Goal: Task Accomplishment & Management: Complete application form

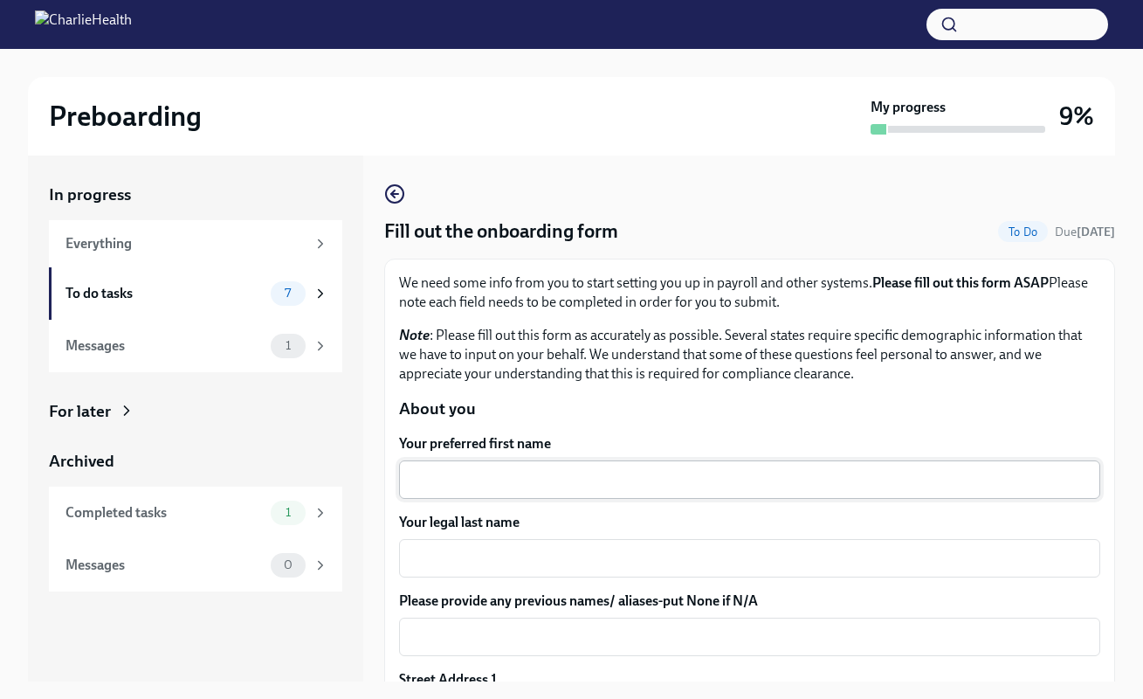
click at [478, 466] on div "x ​" at bounding box center [749, 479] width 701 height 38
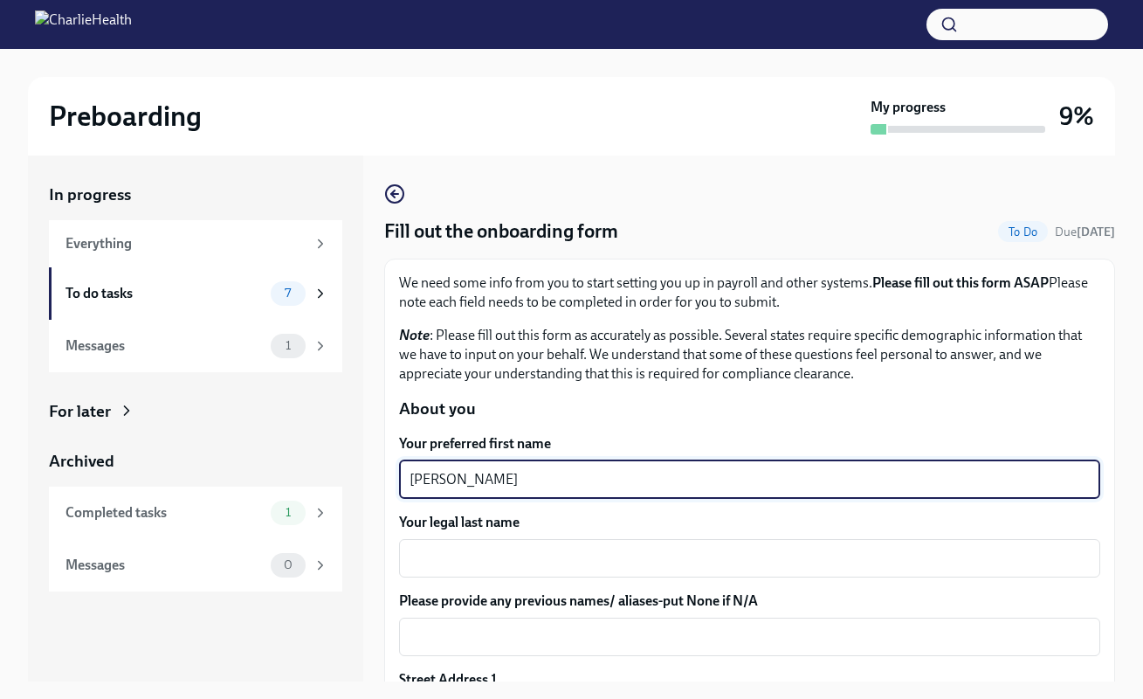
type textarea "Beth"
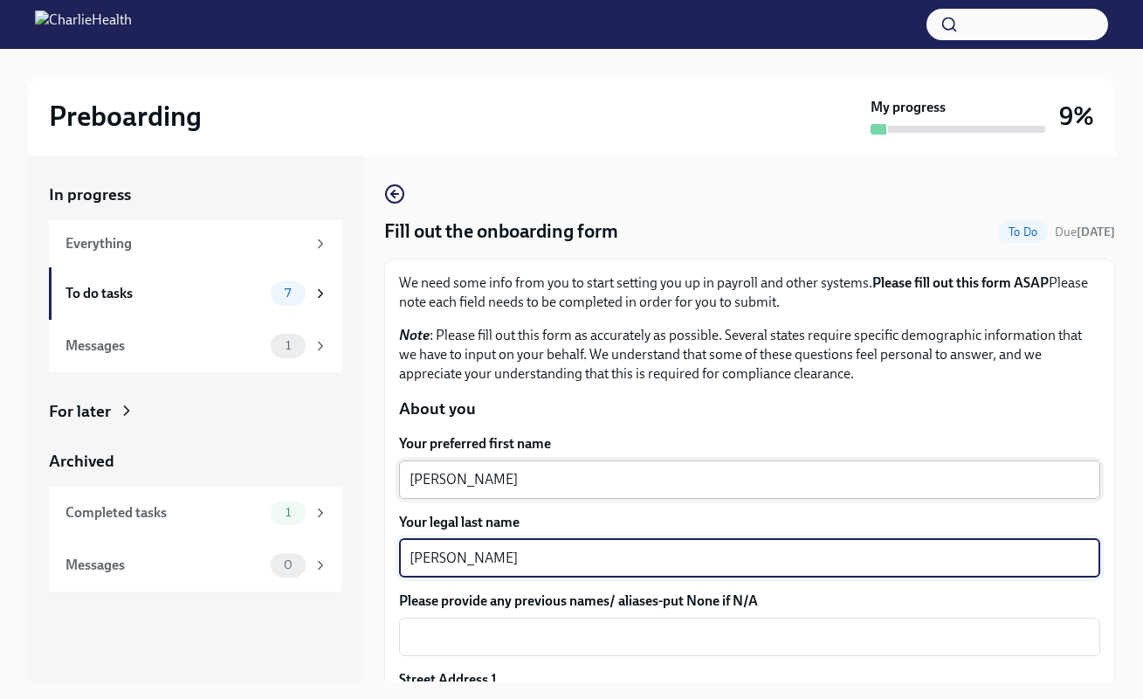
type textarea "Sweeney"
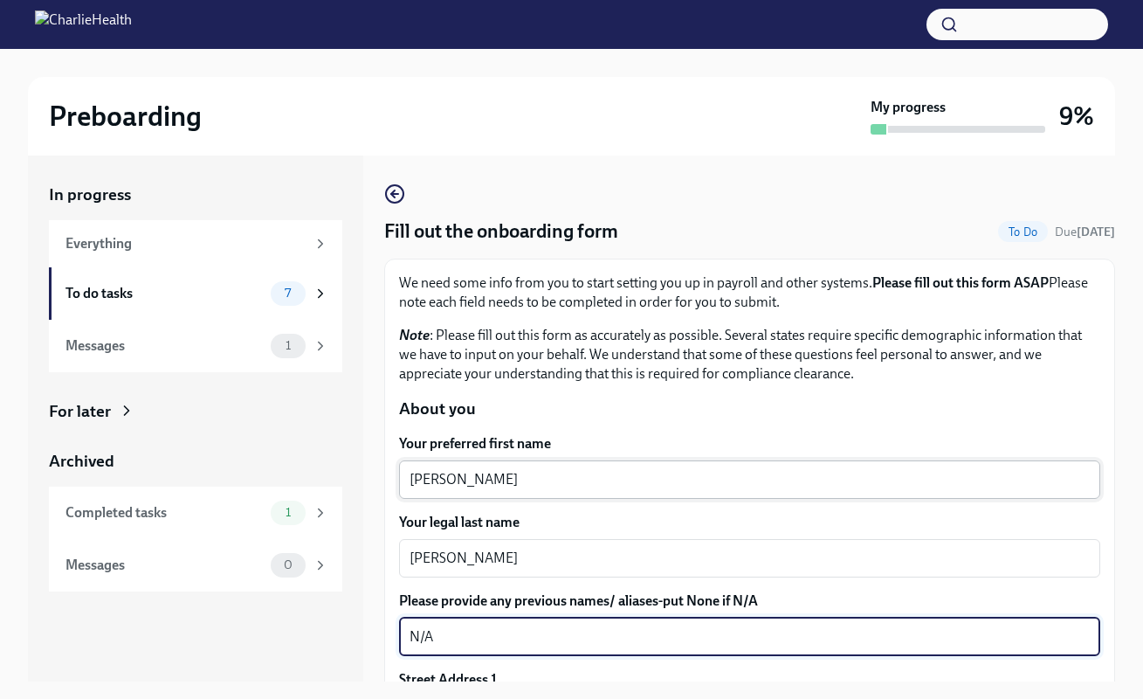
type textarea "N/A"
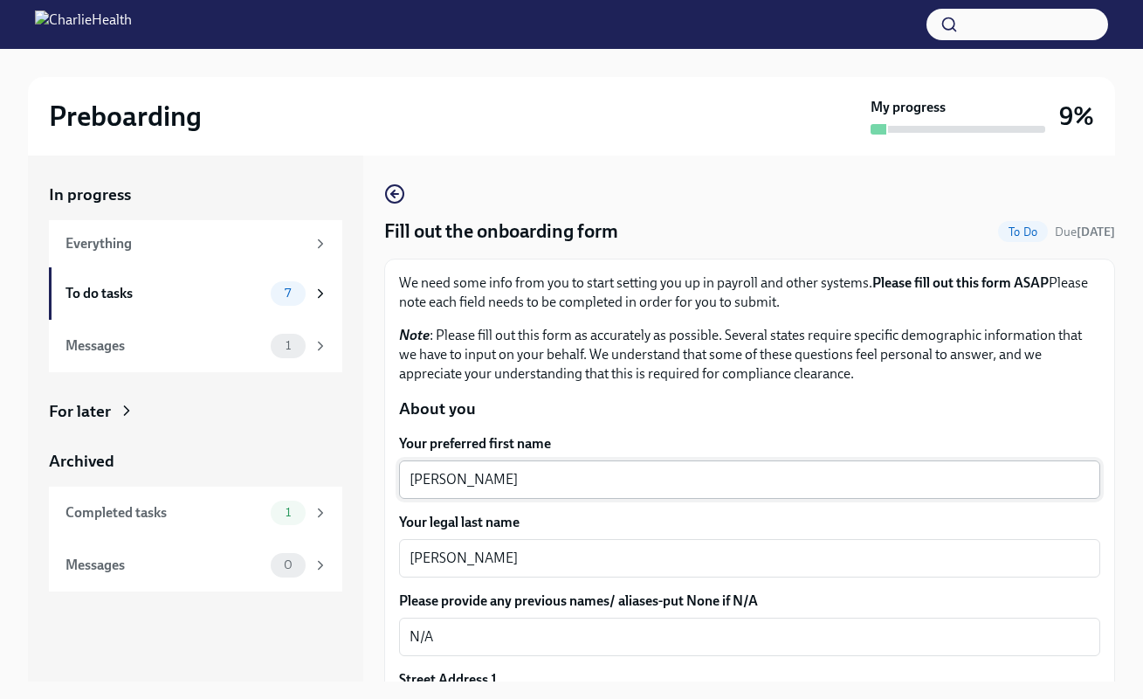
scroll to position [294, 0]
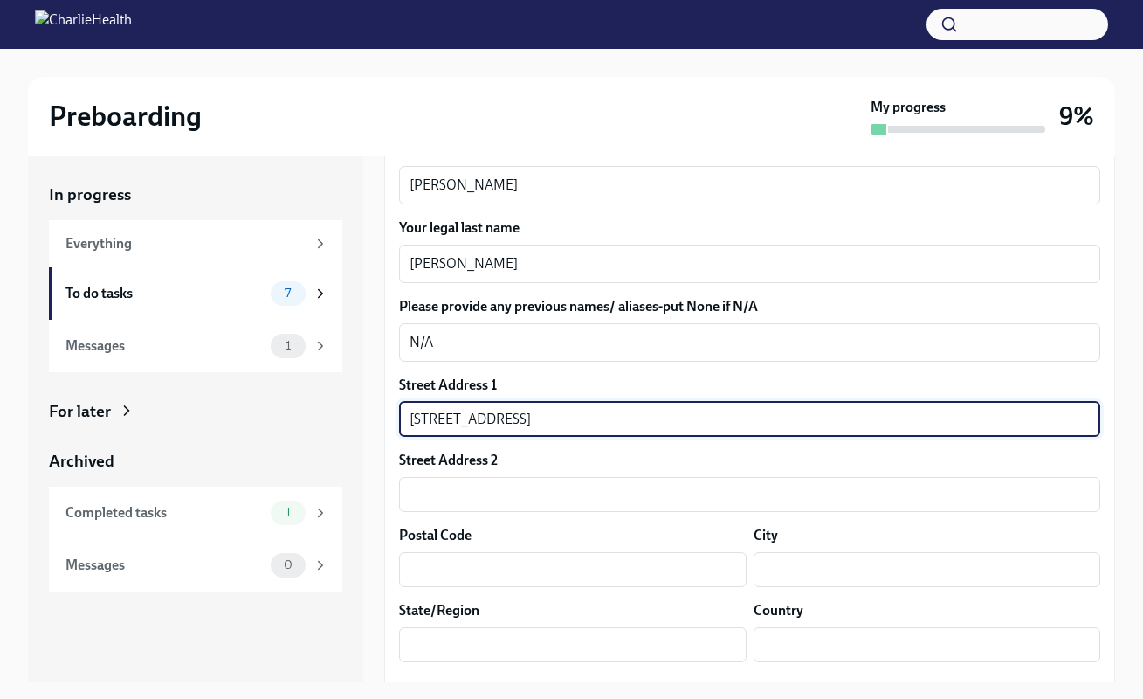
type input "127 Independence Lane"
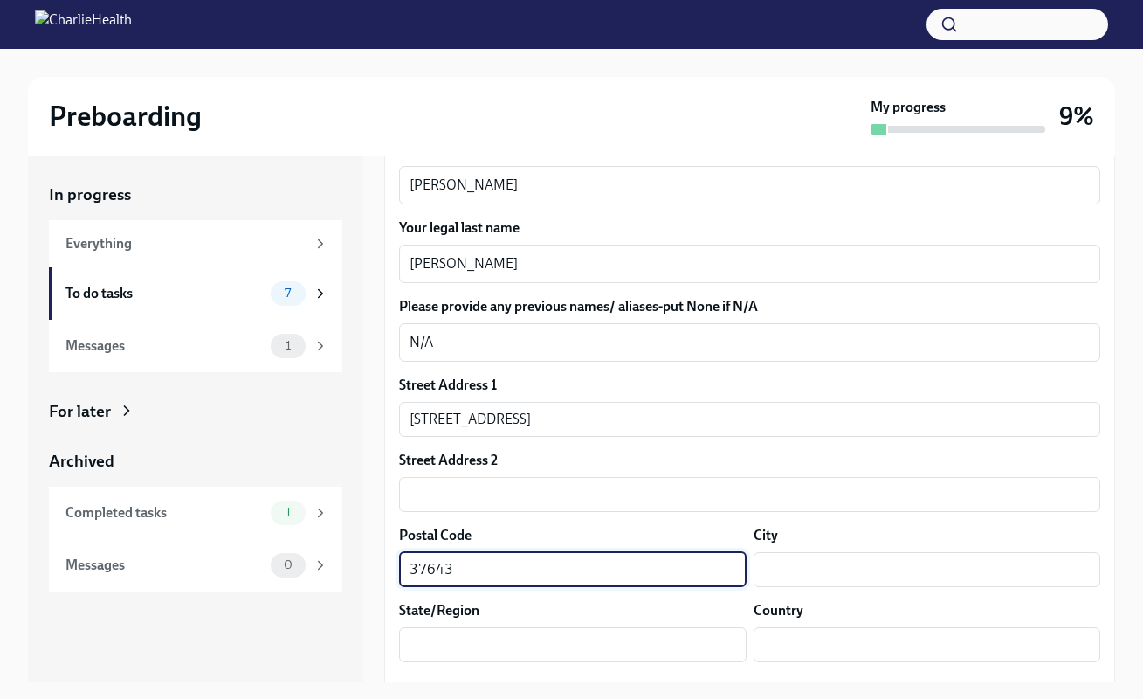
type input "37643"
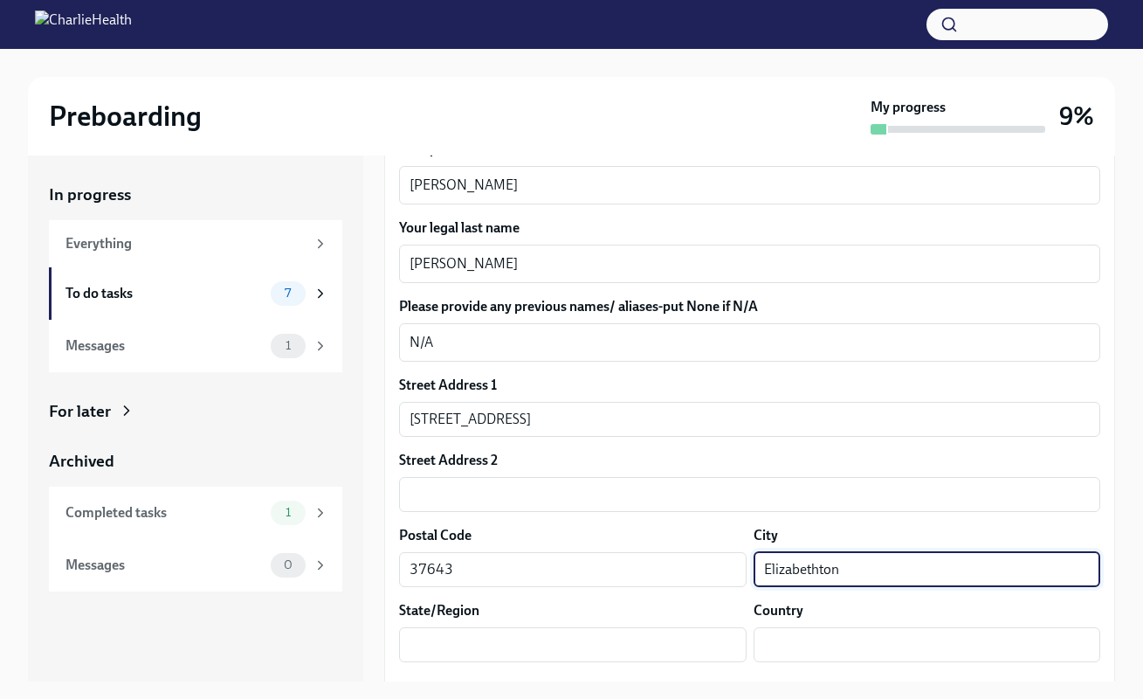
type input "Elizabethton"
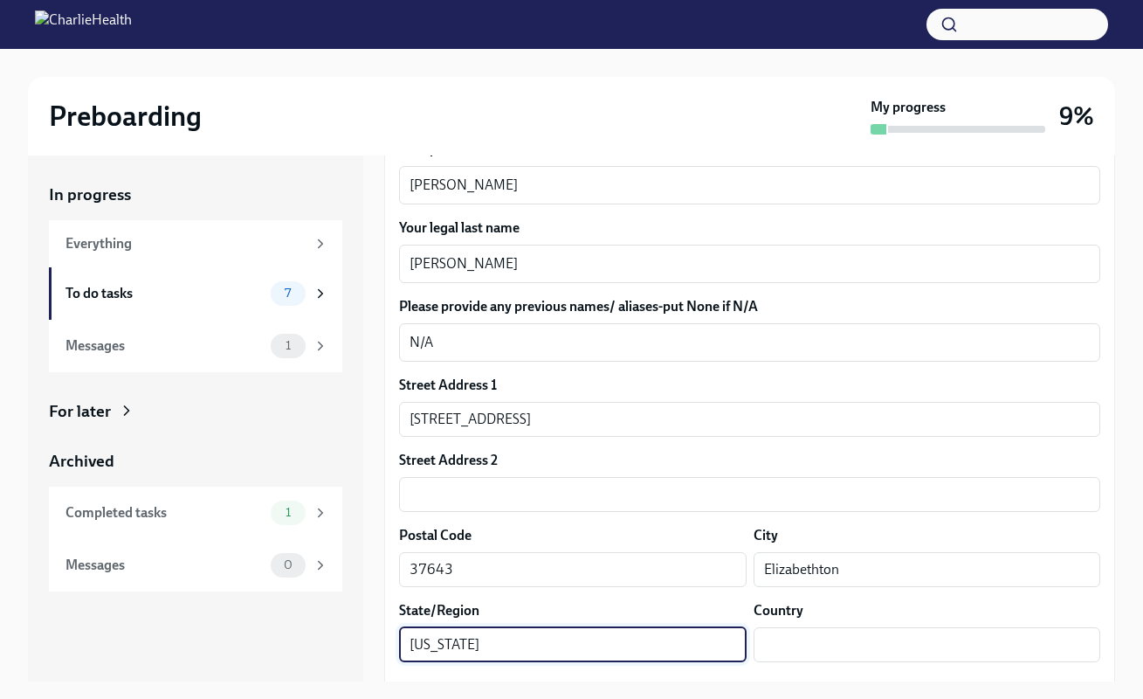
type input "Tennessee"
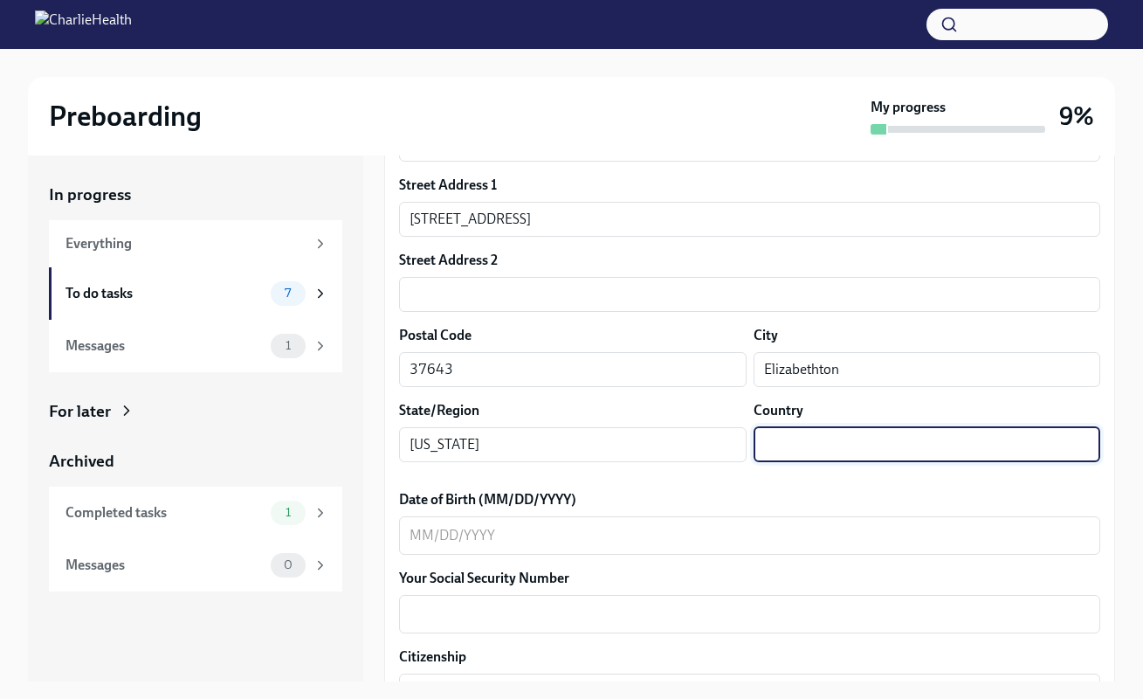
scroll to position [495, 0]
click at [1074, 445] on input "text" at bounding box center [928, 443] width 348 height 35
click at [1078, 445] on input "text" at bounding box center [928, 443] width 348 height 35
click at [838, 450] on input "text" at bounding box center [928, 443] width 348 height 35
type input "United States"
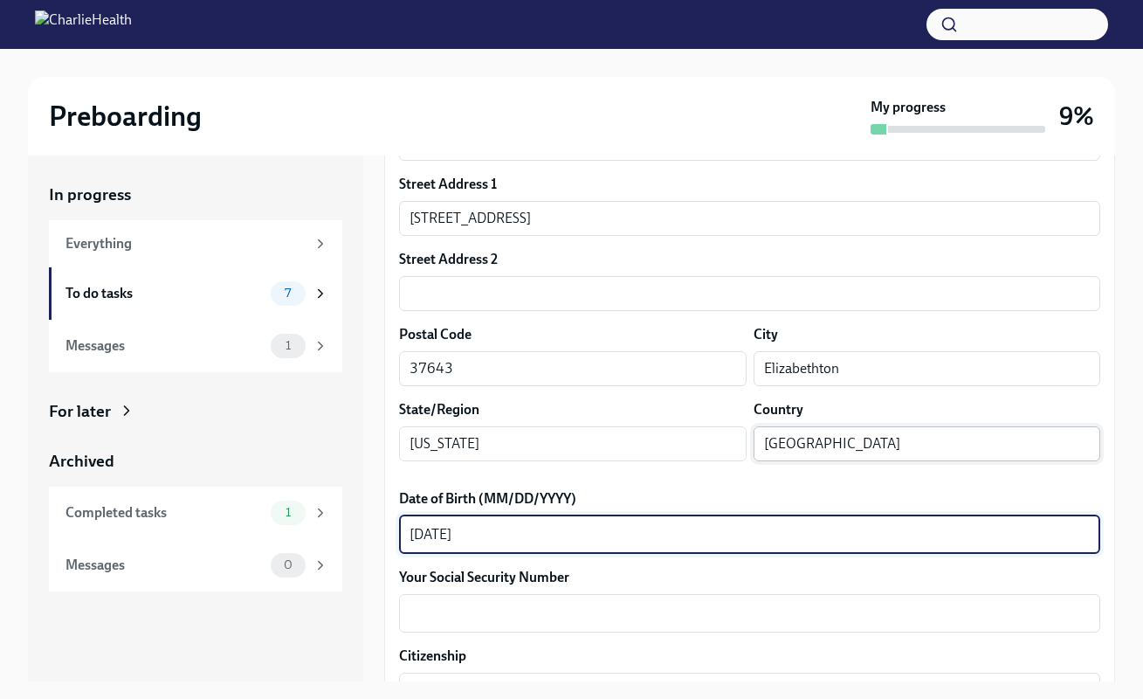
type textarea "02/20/1988"
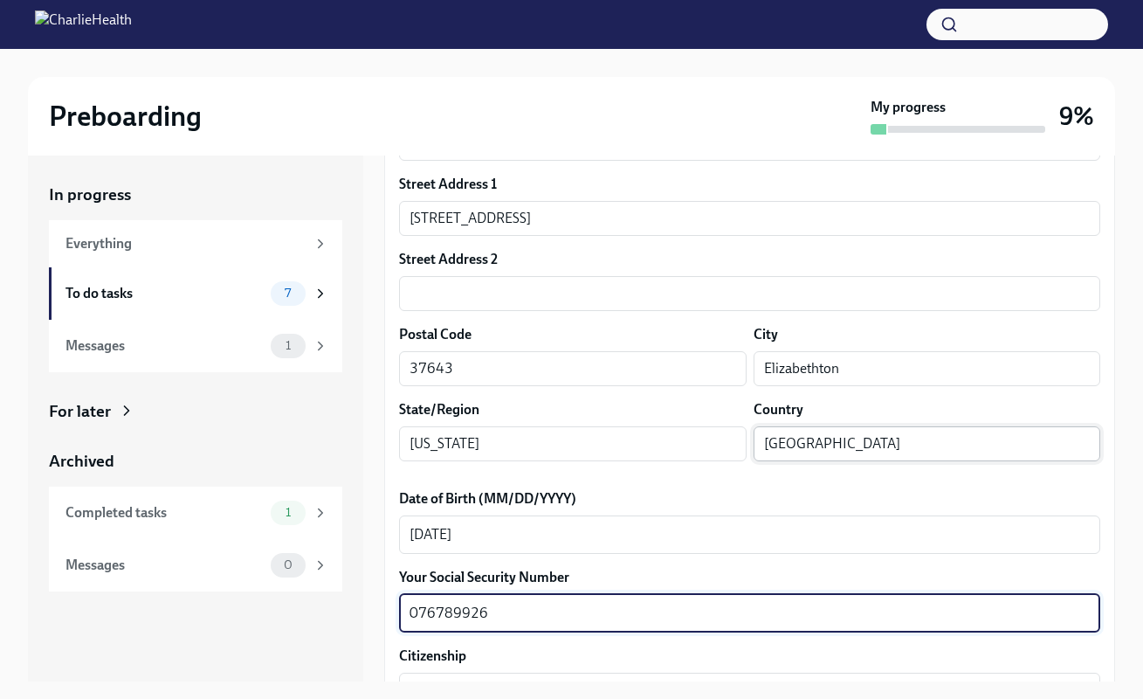
type textarea "076789926"
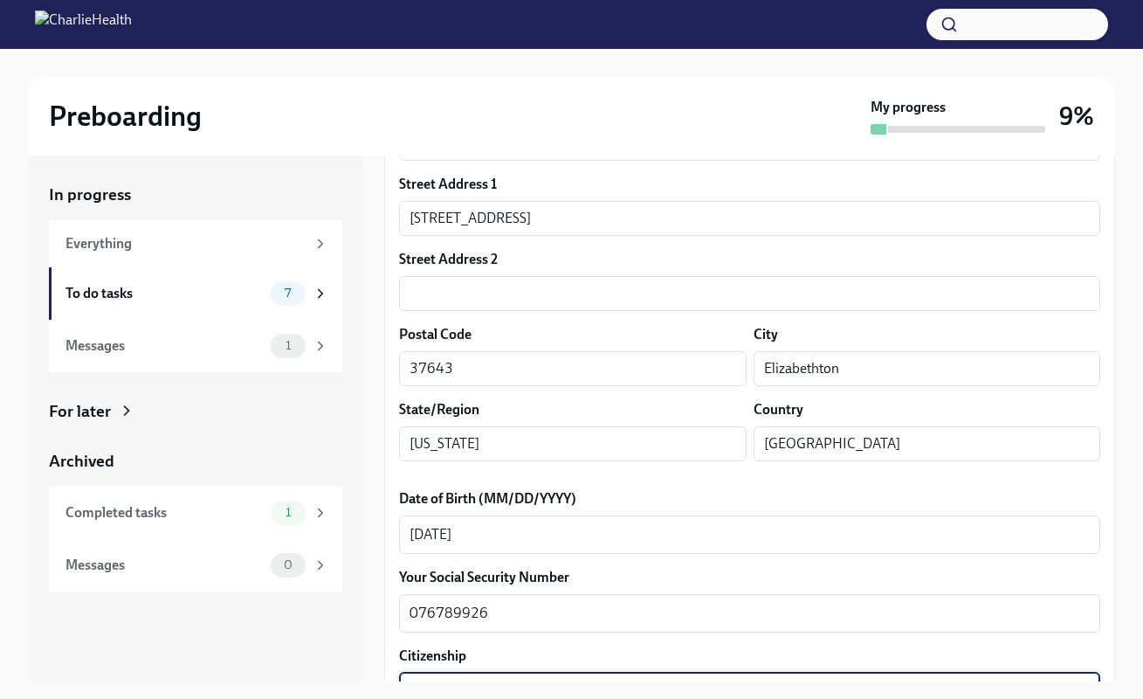
scroll to position [768, 0]
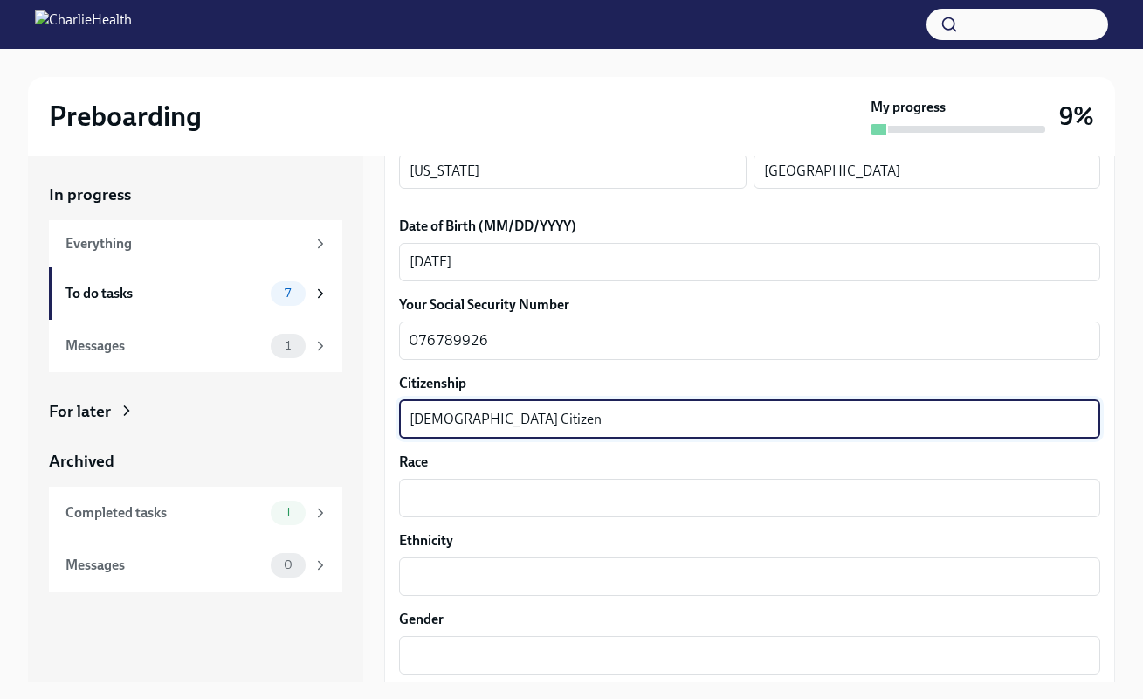
type textarea "US Citizen"
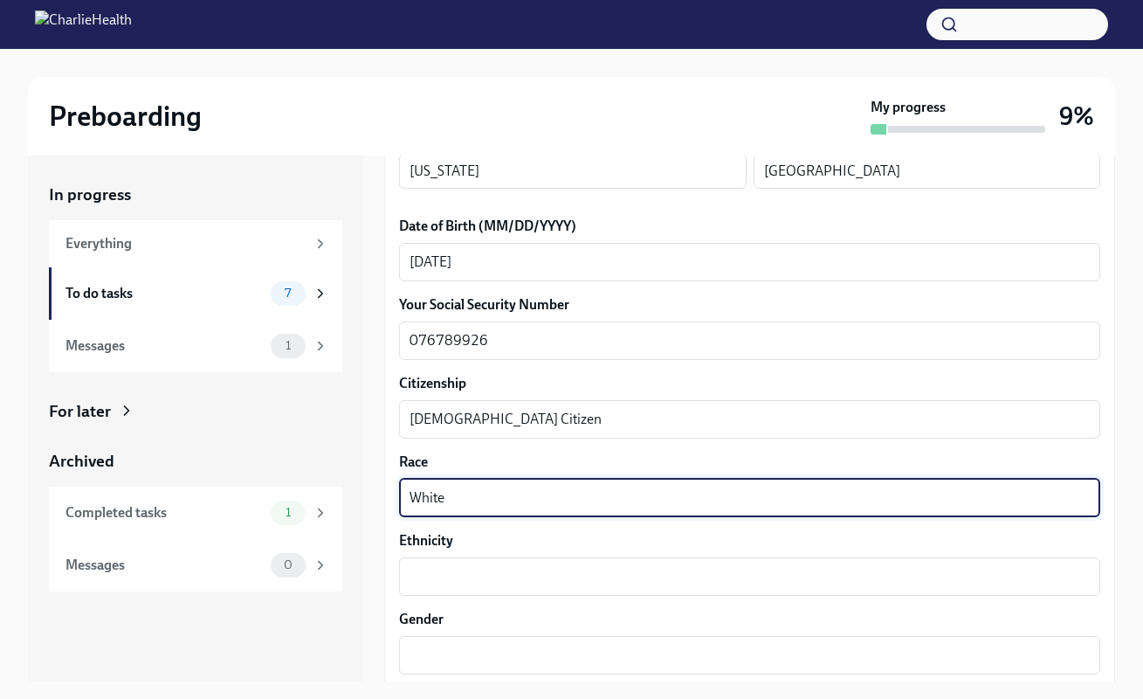
type textarea "White"
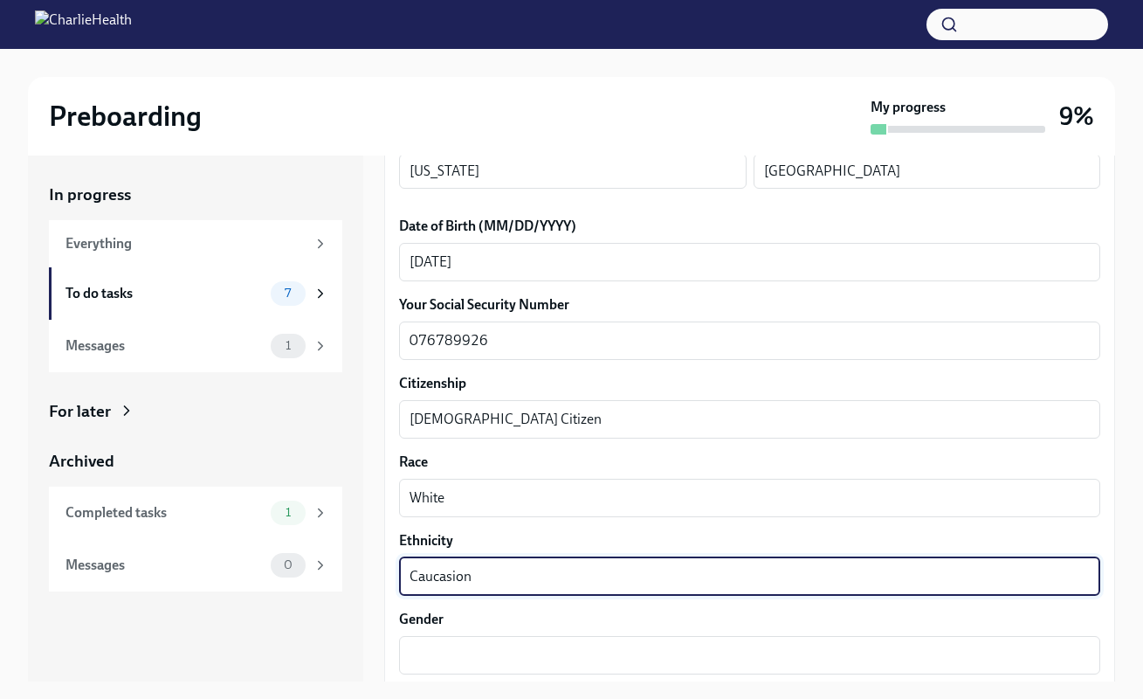
type textarea "Caucasion"
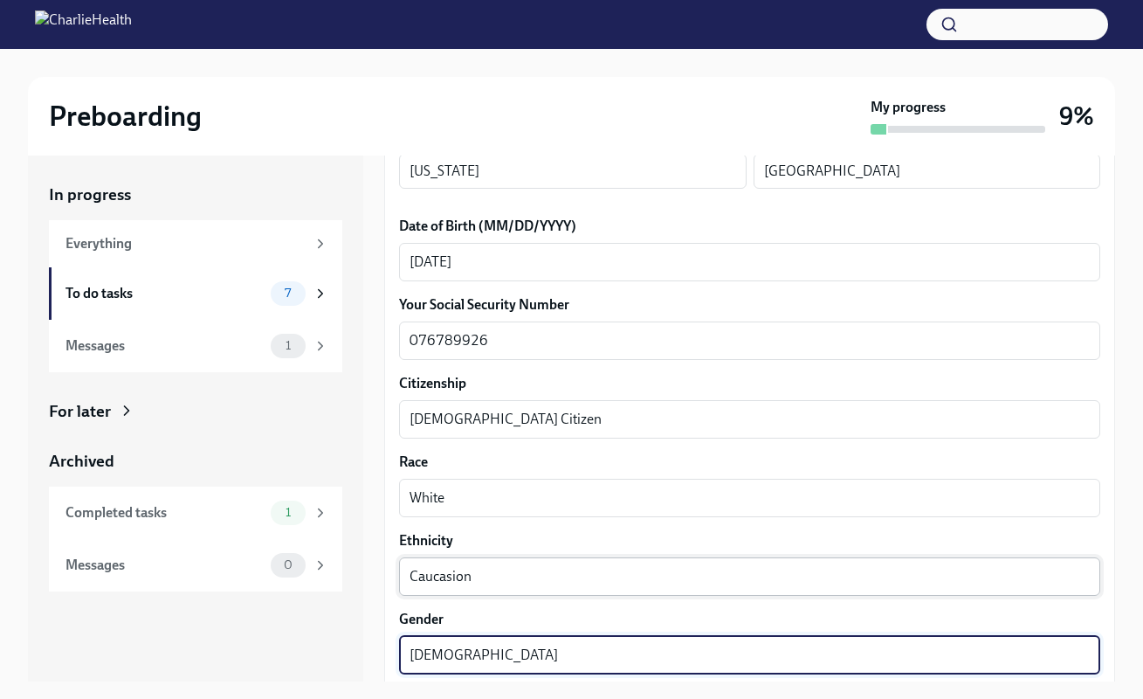
scroll to position [0, 1]
type textarea "Female"
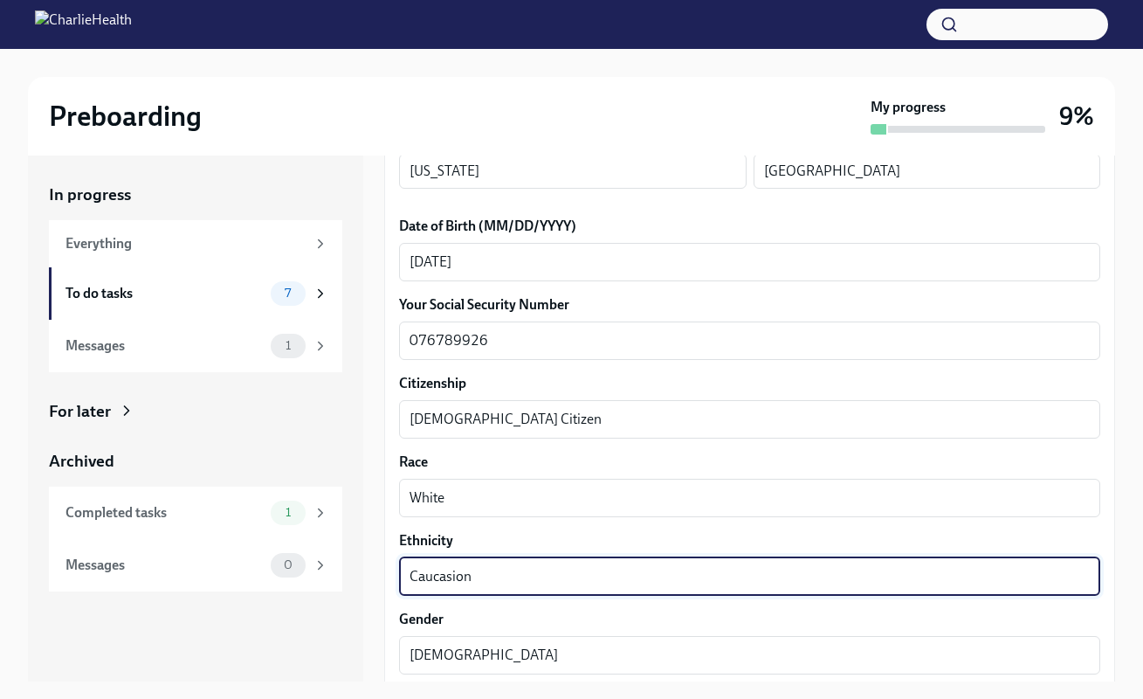
click at [445, 578] on textarea "Caucasion" at bounding box center [750, 576] width 680 height 21
click at [446, 576] on textarea "Caucasion" at bounding box center [750, 574] width 680 height 21
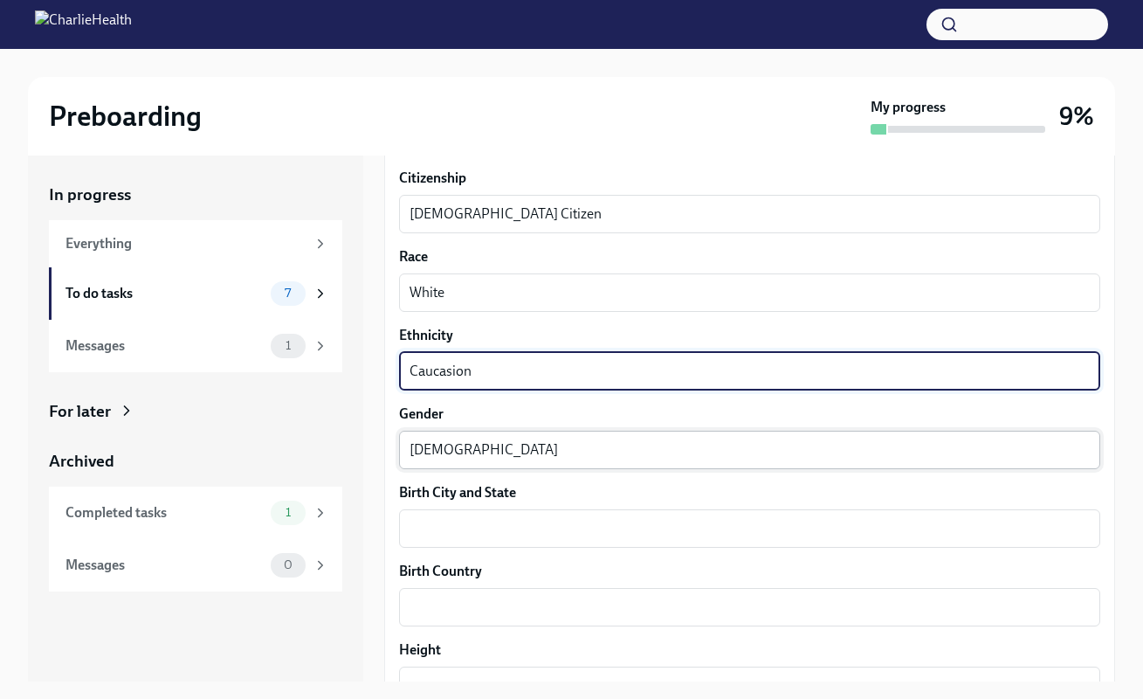
scroll to position [980, 0]
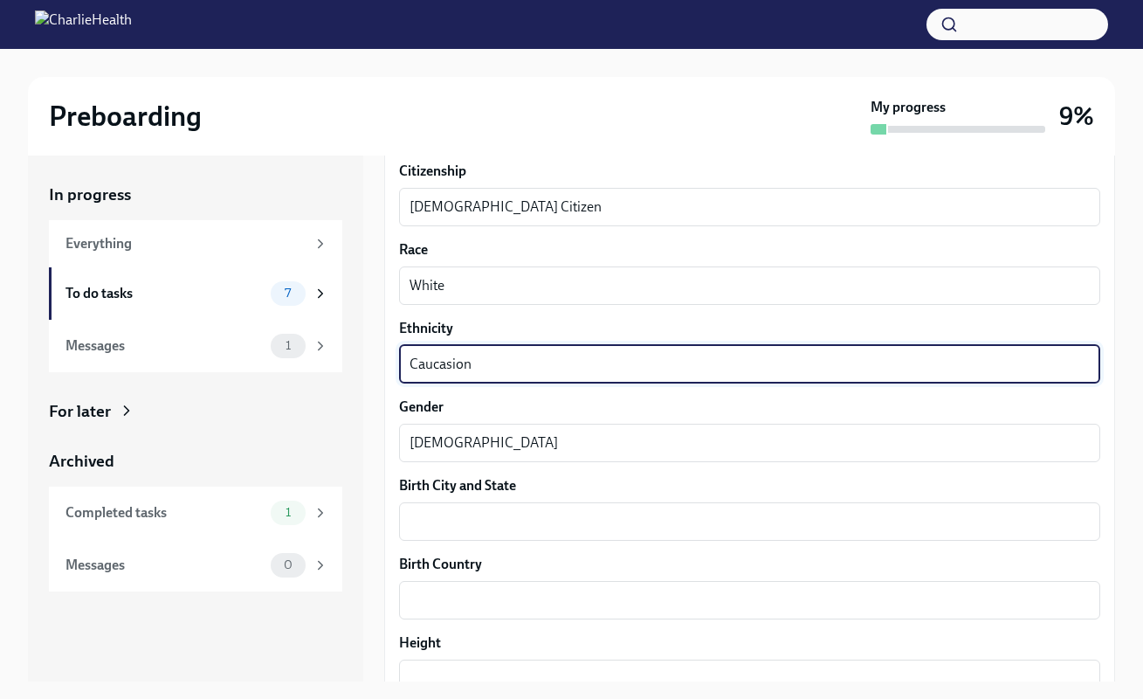
click at [446, 361] on textarea "Caucasion" at bounding box center [750, 364] width 680 height 21
click at [499, 365] on textarea "Caucasion" at bounding box center [750, 364] width 680 height 21
click at [499, 364] on textarea "Caucasion" at bounding box center [750, 364] width 680 height 21
click at [450, 361] on textarea "Caucasion" at bounding box center [750, 364] width 680 height 21
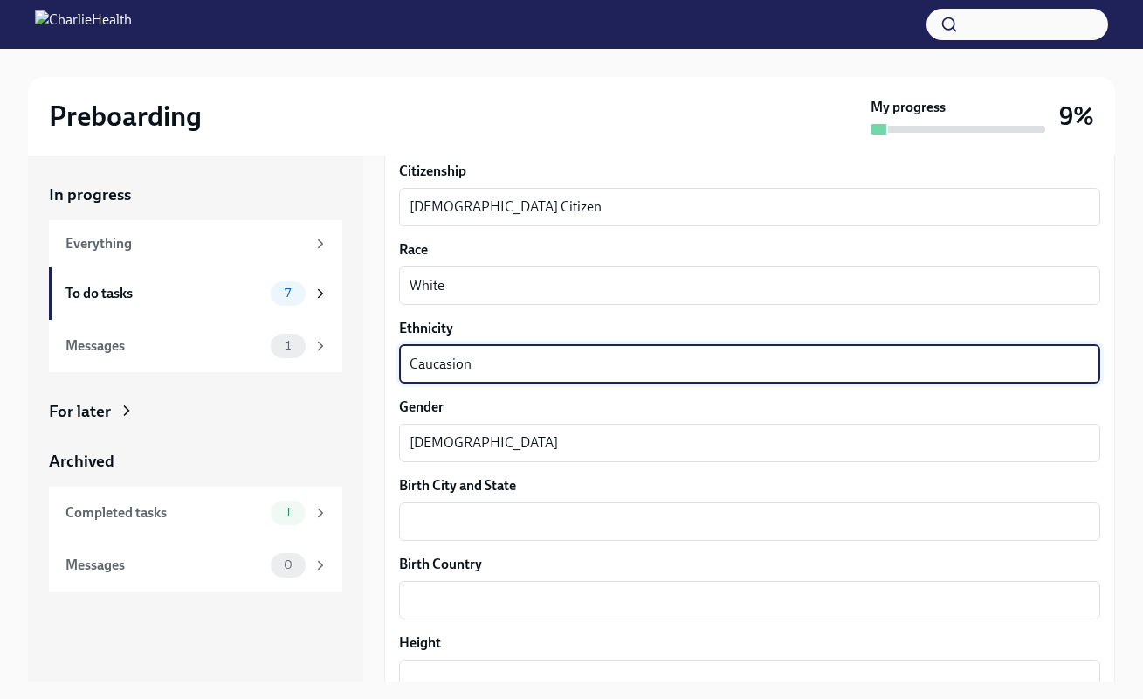
click at [450, 361] on textarea "Caucasion" at bounding box center [750, 364] width 680 height 21
click at [456, 527] on textarea "Birth City and State" at bounding box center [750, 521] width 680 height 21
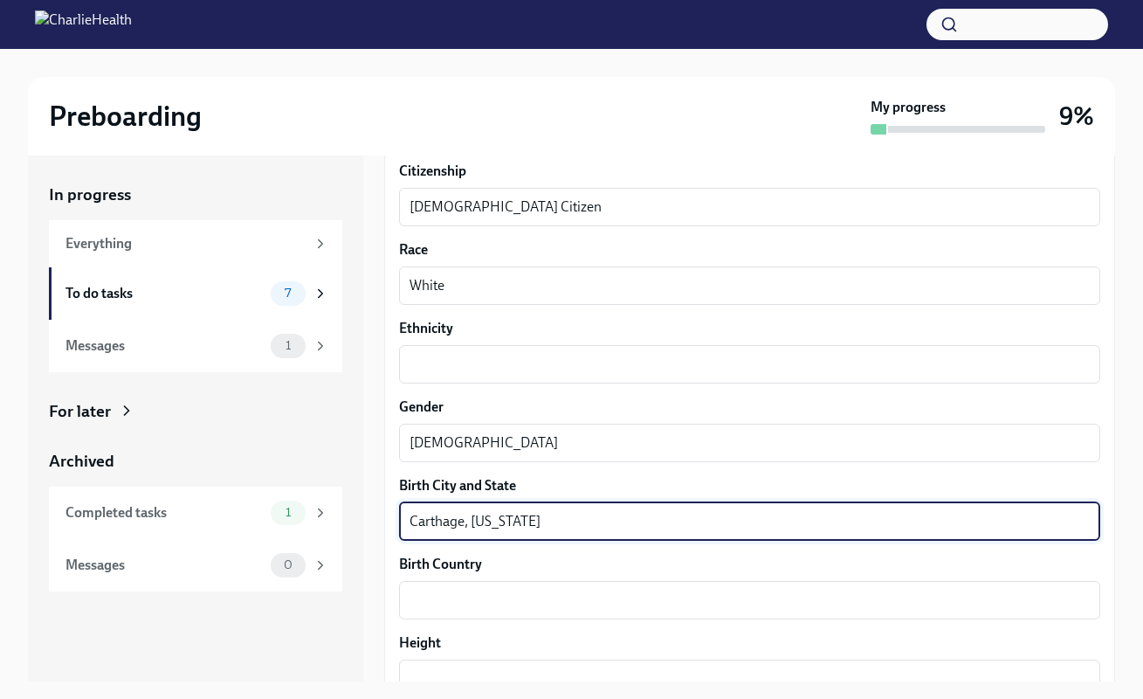
type textarea "Carthage, New York"
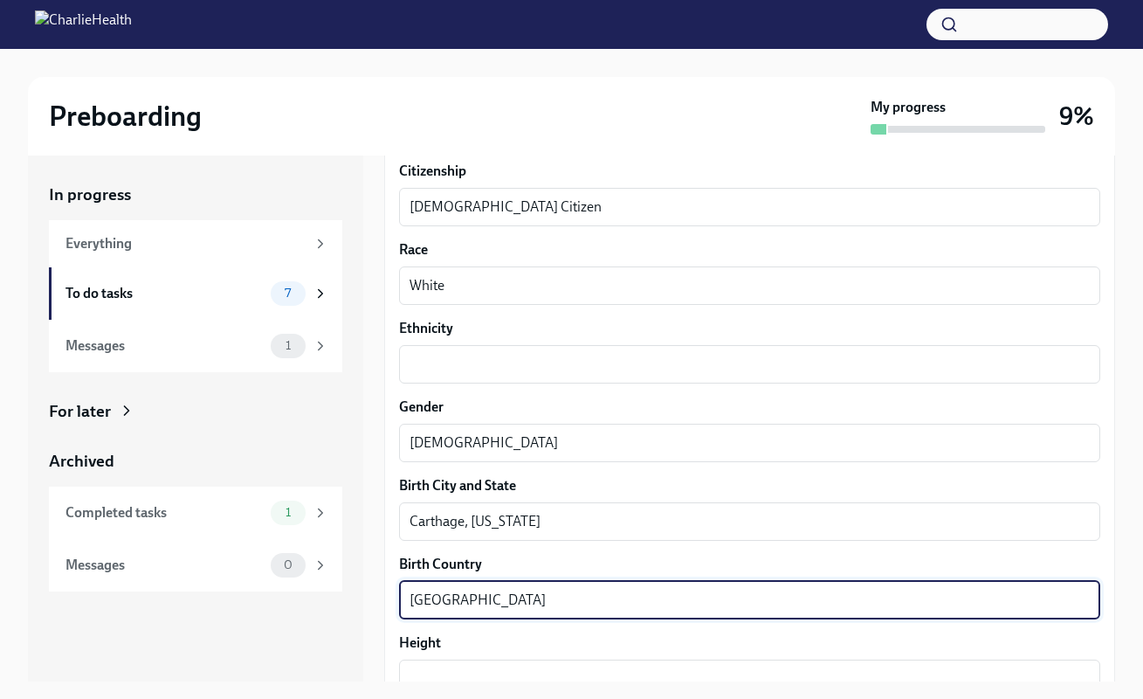
type textarea "United States"
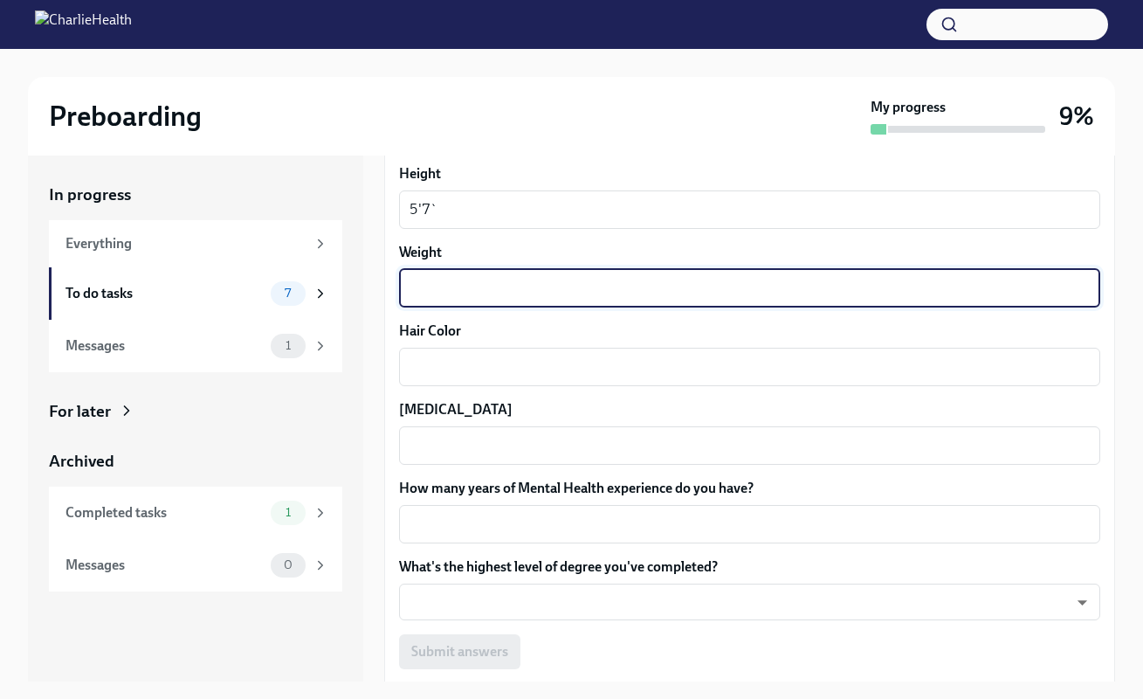
scroll to position [0, 0]
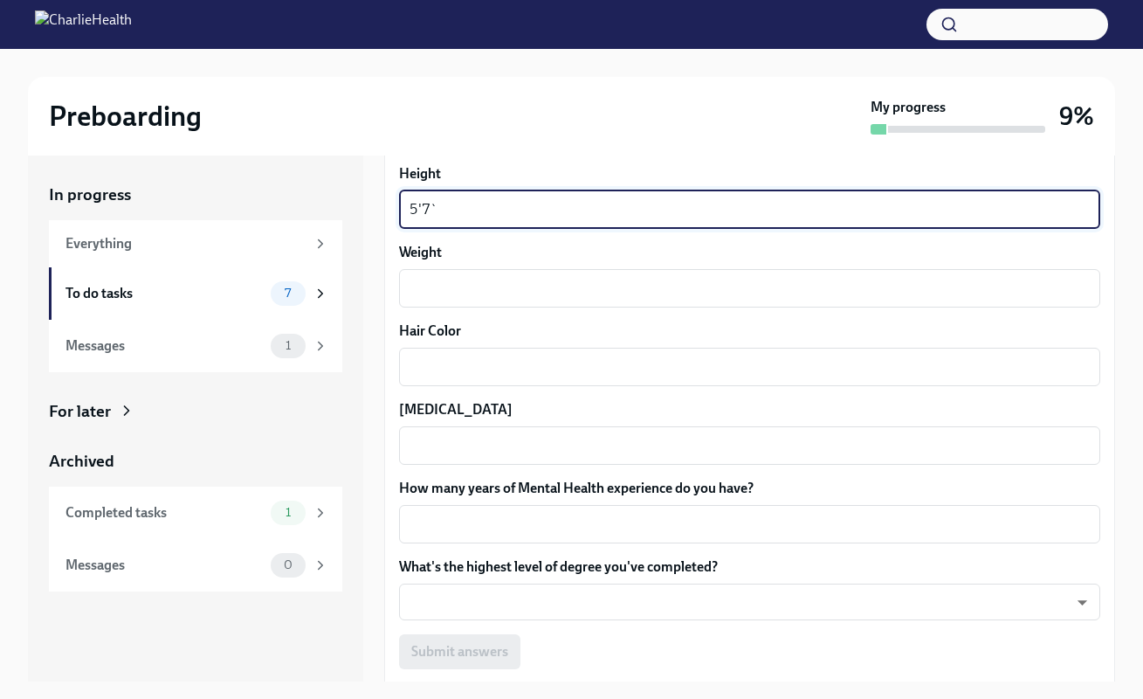
click at [445, 213] on textarea "5'7`" at bounding box center [750, 209] width 680 height 21
type textarea "5'7"
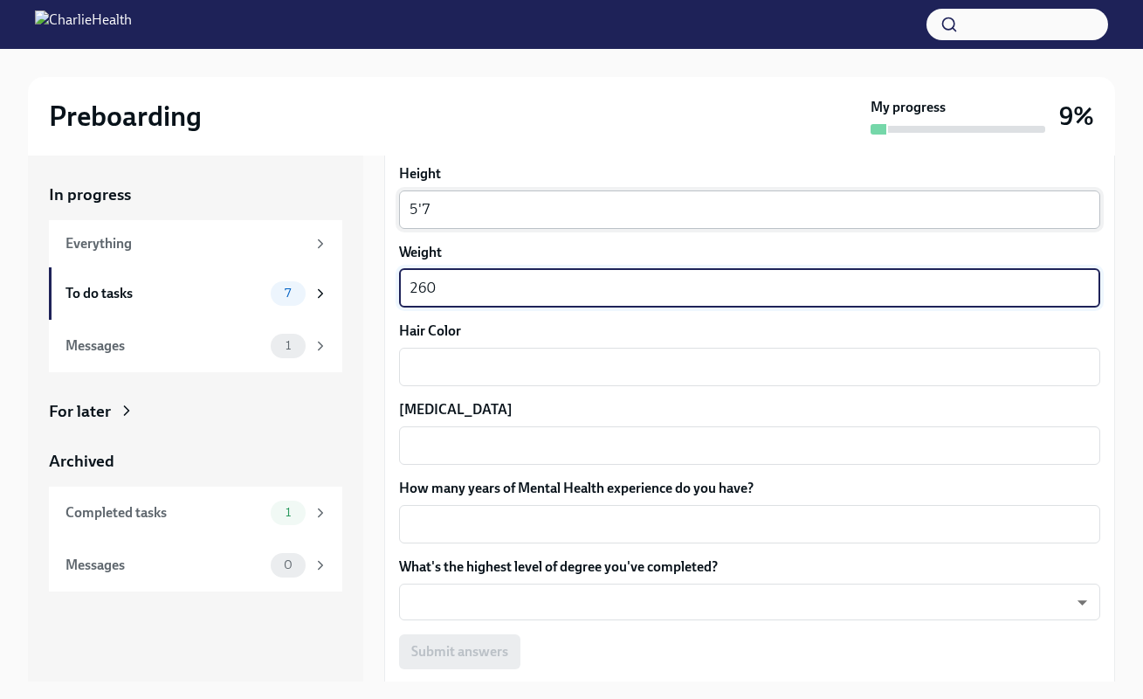
type textarea "260"
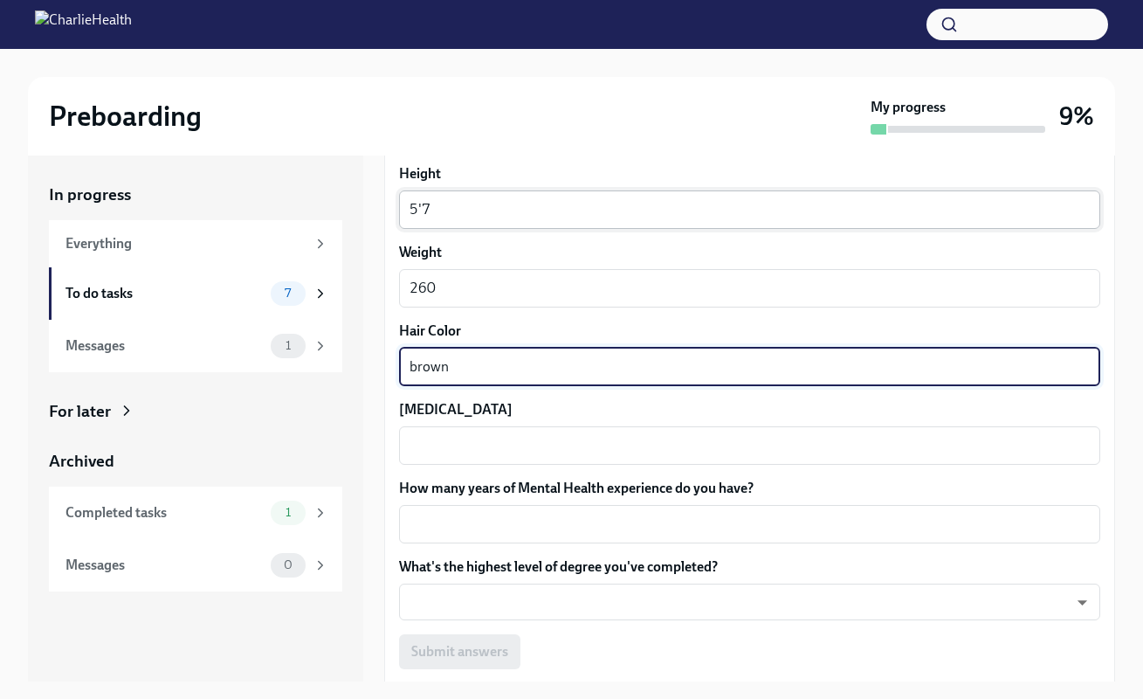
type textarea "brown"
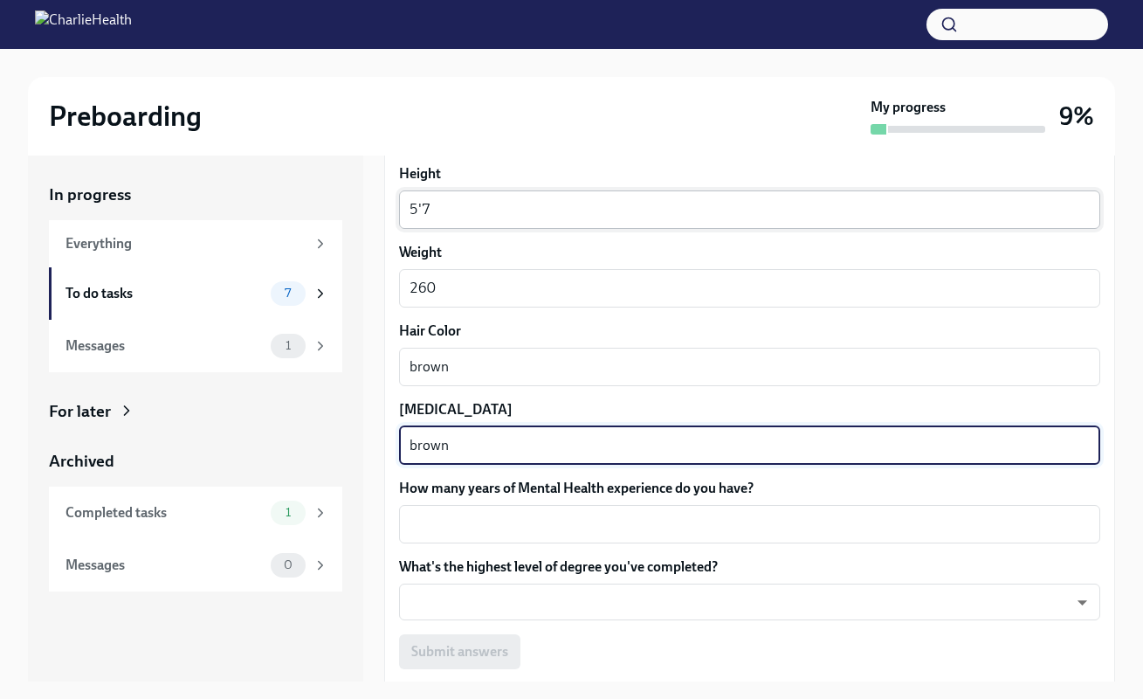
type textarea "brown"
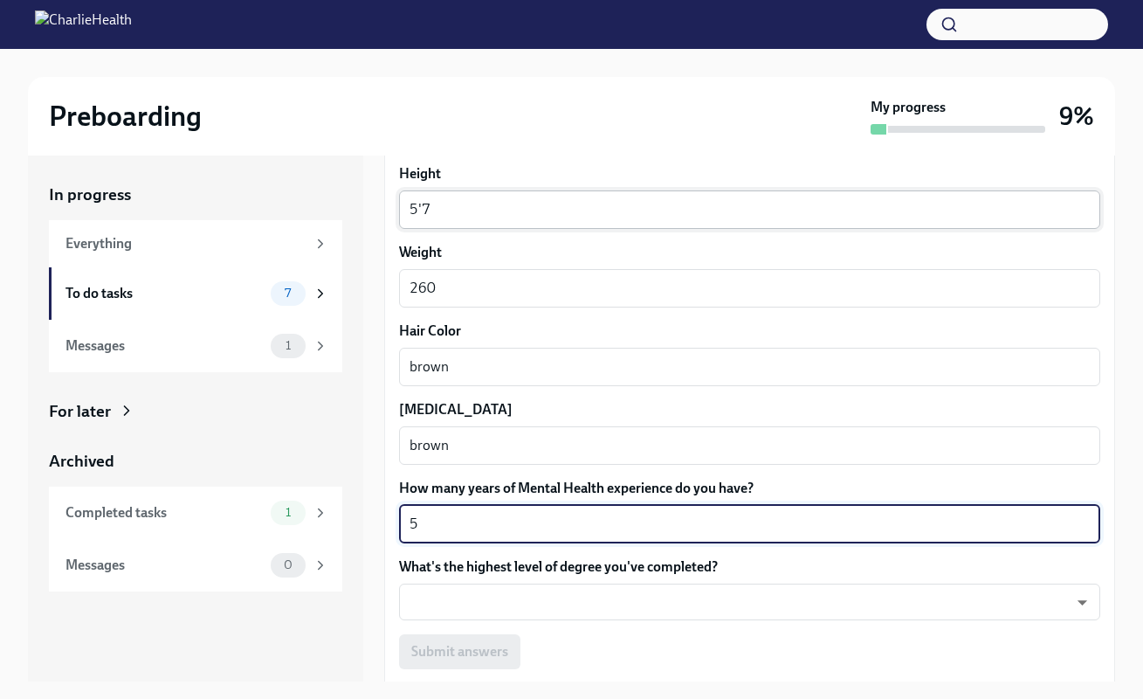
type textarea "5"
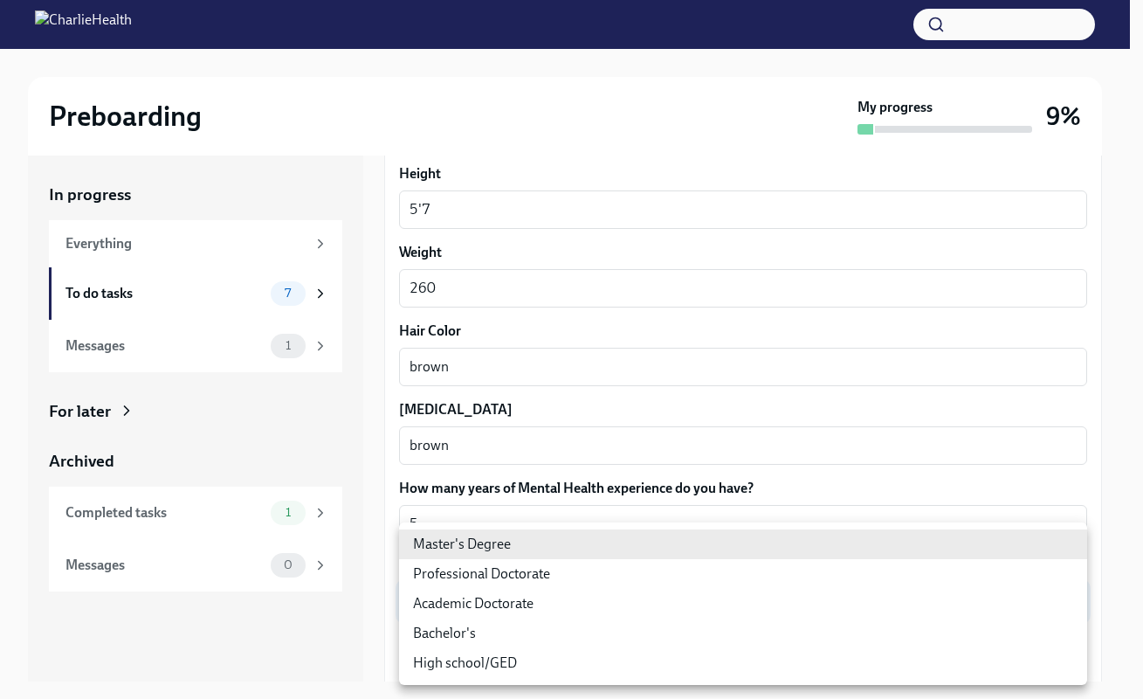
click at [837, 601] on body "Preboarding My progress 9% In progress Everything To do tasks 7 Messages 1 For …" at bounding box center [571, 365] width 1143 height 730
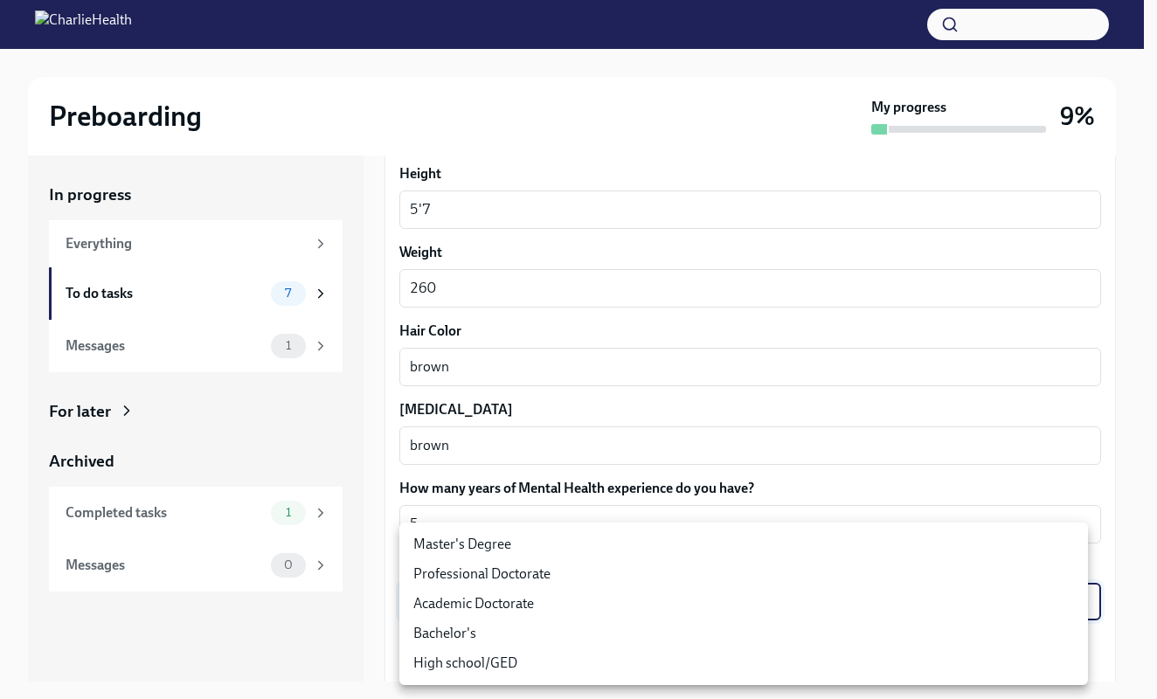
click at [560, 542] on li "Master's Degree" at bounding box center [743, 544] width 688 height 30
type input "2vBr-ghkD"
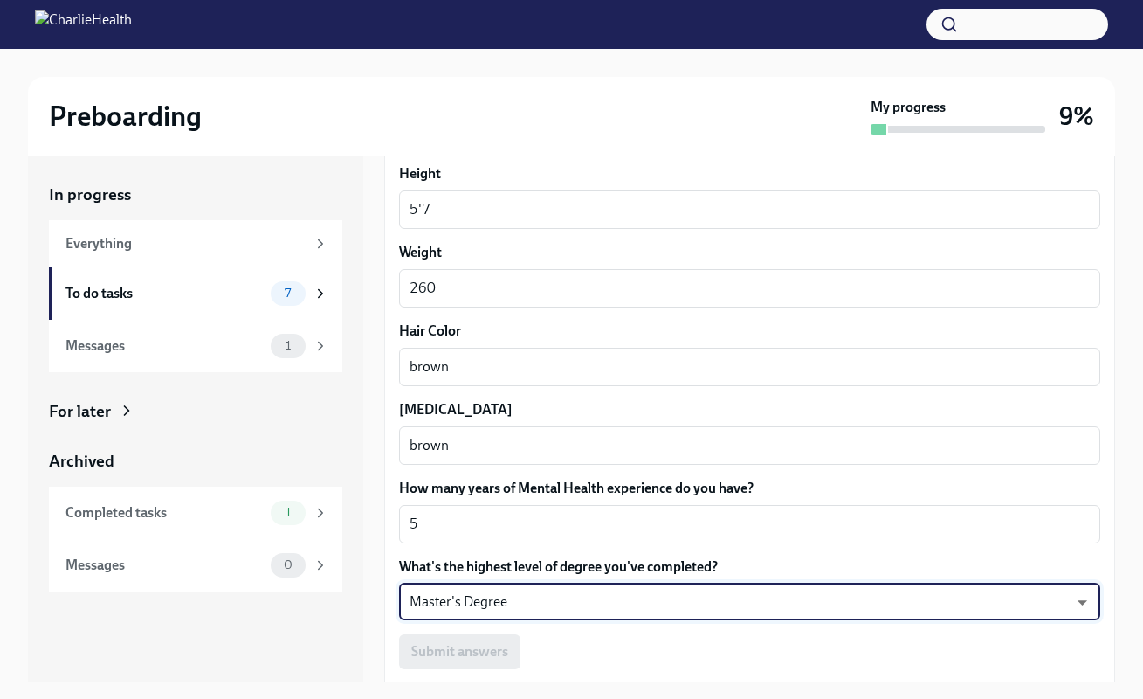
click at [471, 655] on div "Submit answers" at bounding box center [749, 651] width 701 height 35
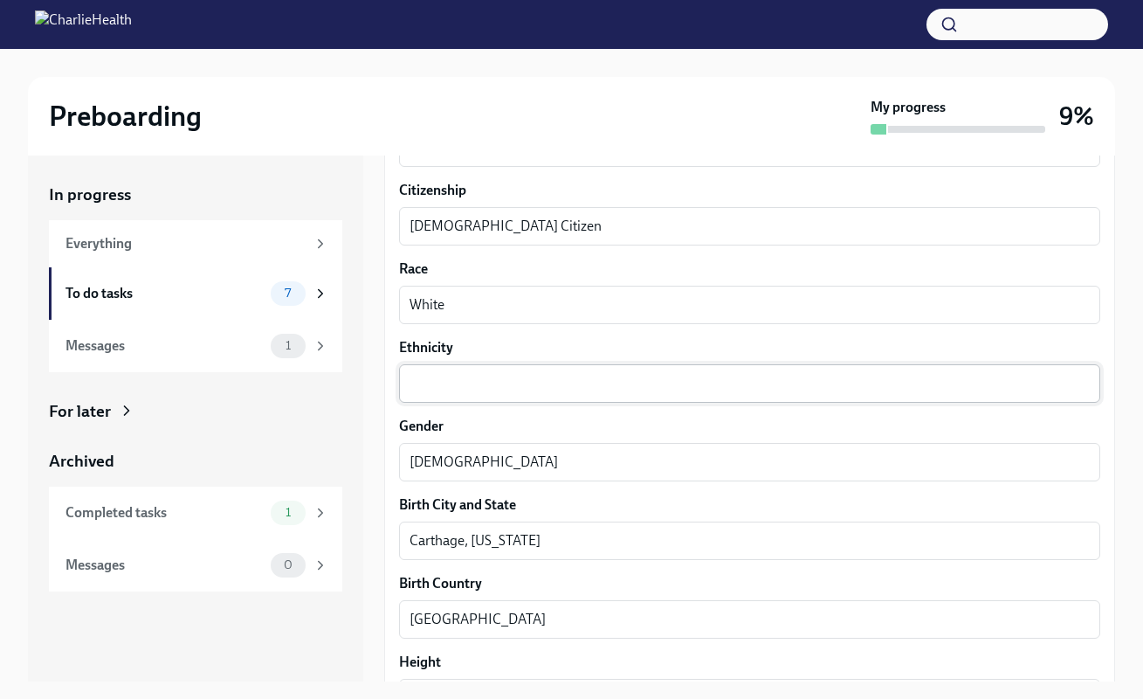
scroll to position [0, 1]
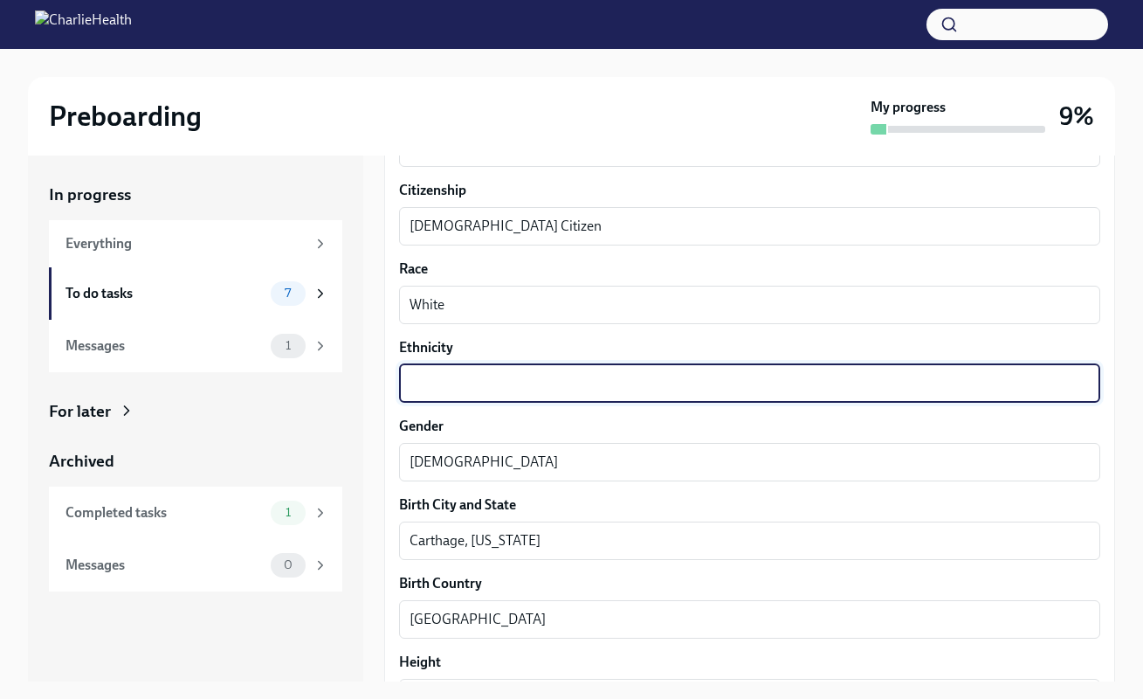
click at [465, 389] on textarea "Ethnicity" at bounding box center [750, 383] width 680 height 21
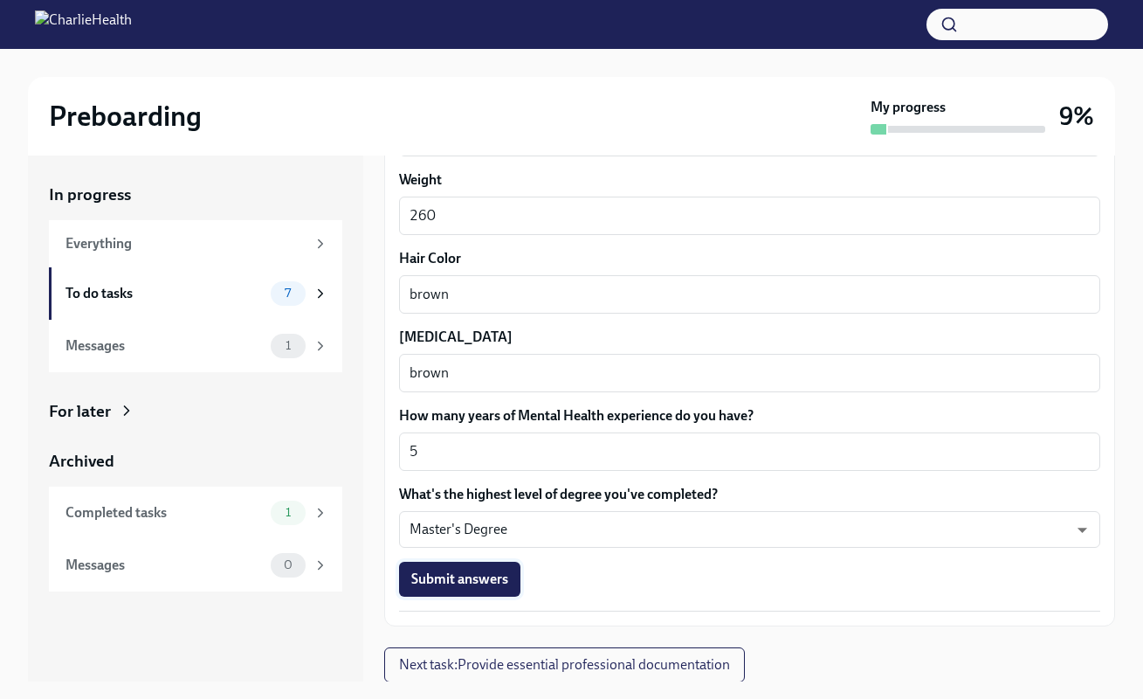
type textarea "Caucasian"
click at [449, 588] on span "Submit answers" at bounding box center [459, 578] width 97 height 17
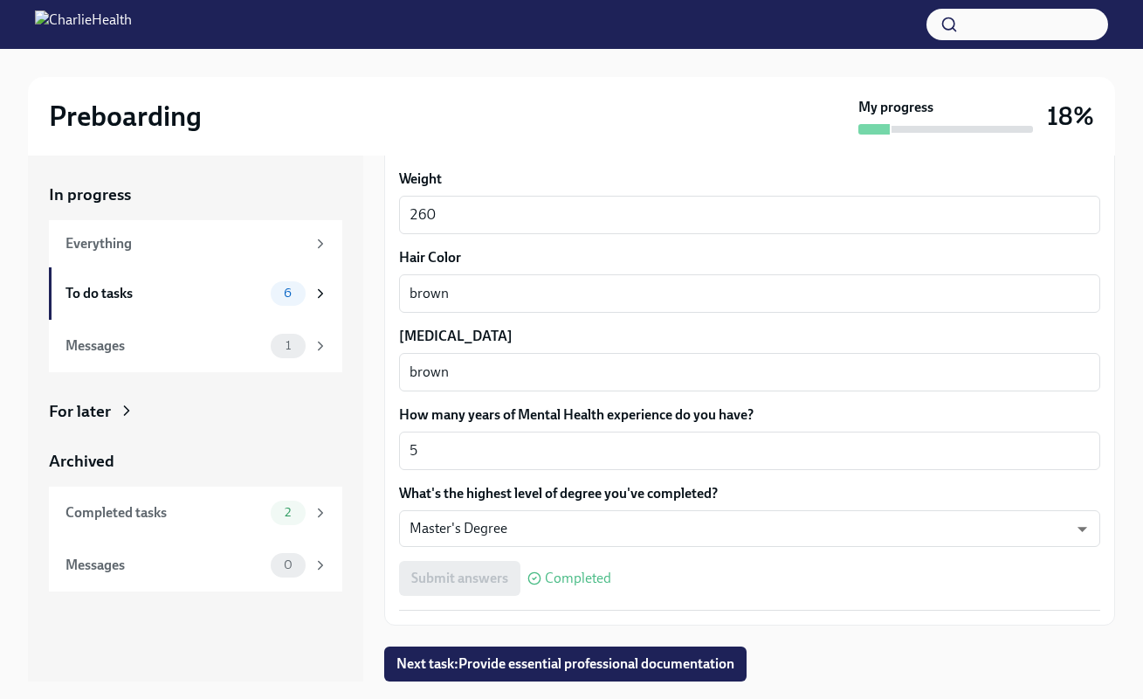
scroll to position [1522, 0]
click at [600, 656] on span "Next task : Provide essential professional documentation" at bounding box center [566, 664] width 338 height 17
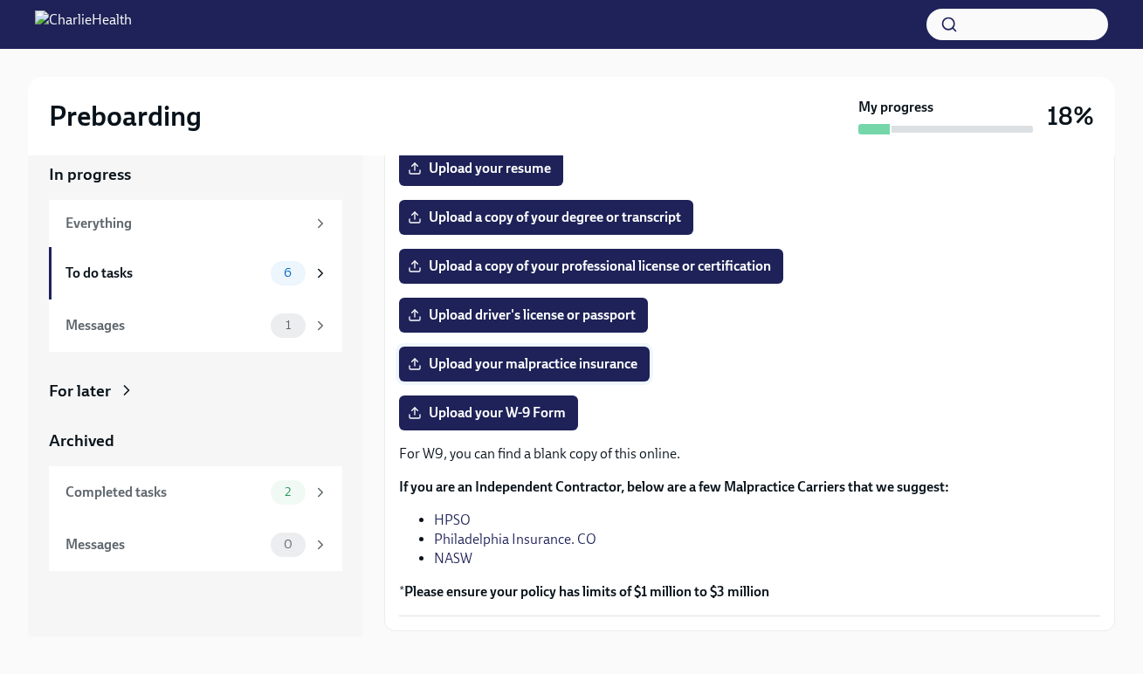
scroll to position [235, 0]
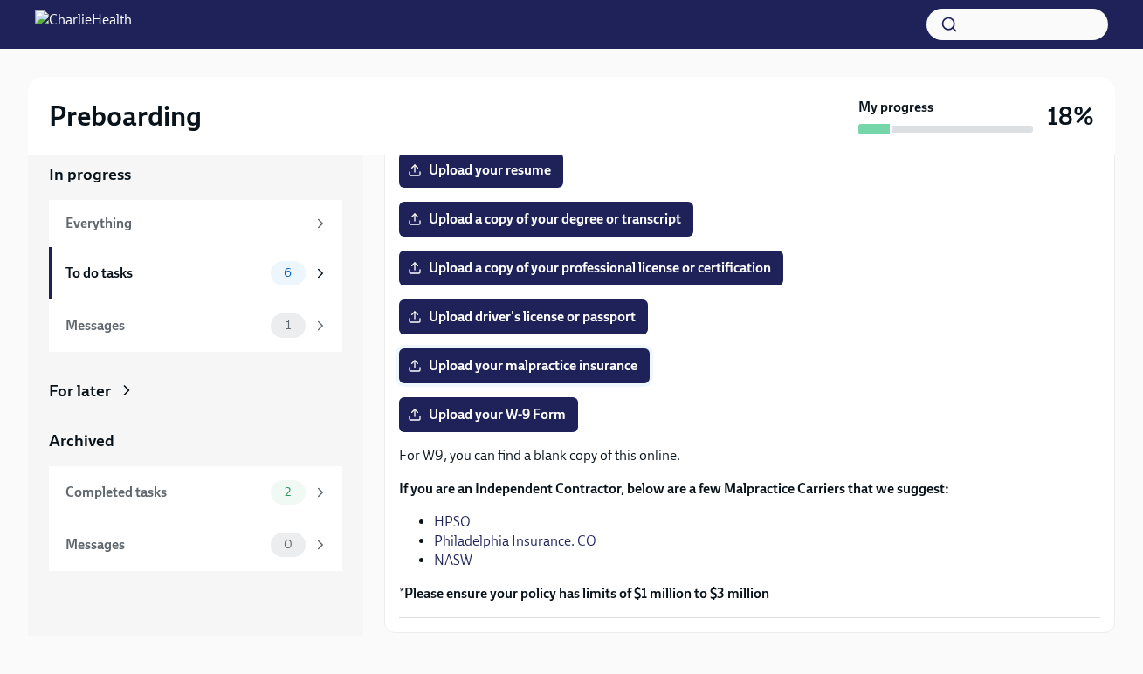
click at [575, 358] on label "Upload your malpractice insurance" at bounding box center [524, 366] width 251 height 35
click at [0, 0] on input "Upload your malpractice insurance" at bounding box center [0, 0] width 0 height 0
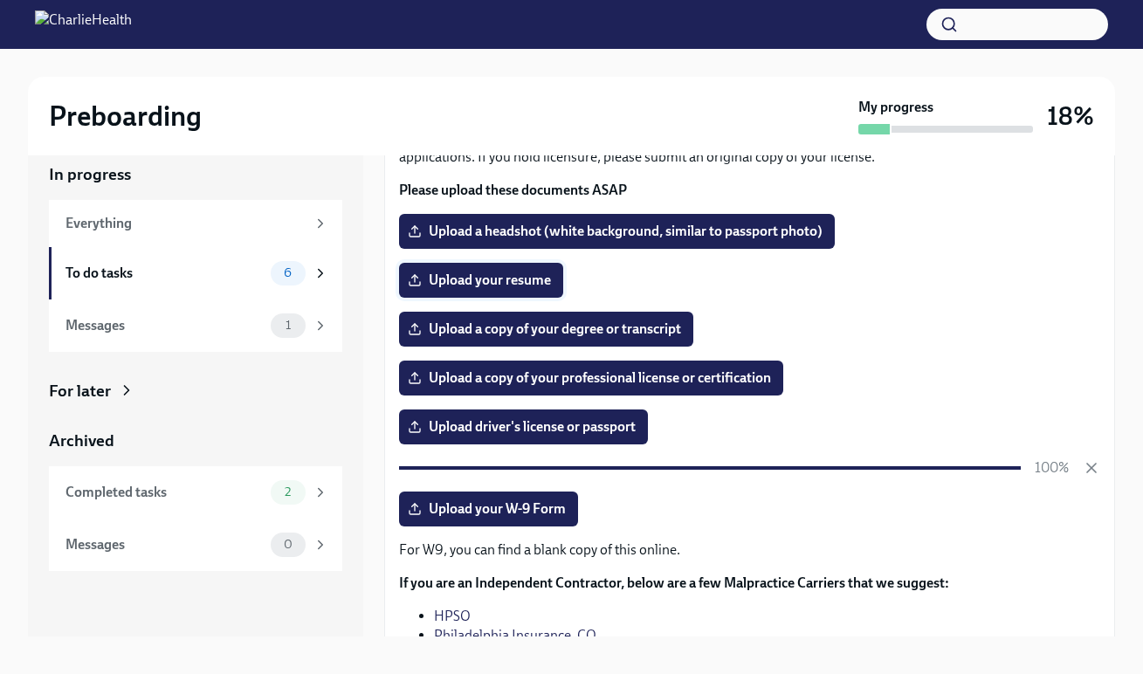
click at [476, 287] on span "Upload your resume" at bounding box center [481, 280] width 140 height 17
click at [0, 0] on input "Upload your resume" at bounding box center [0, 0] width 0 height 0
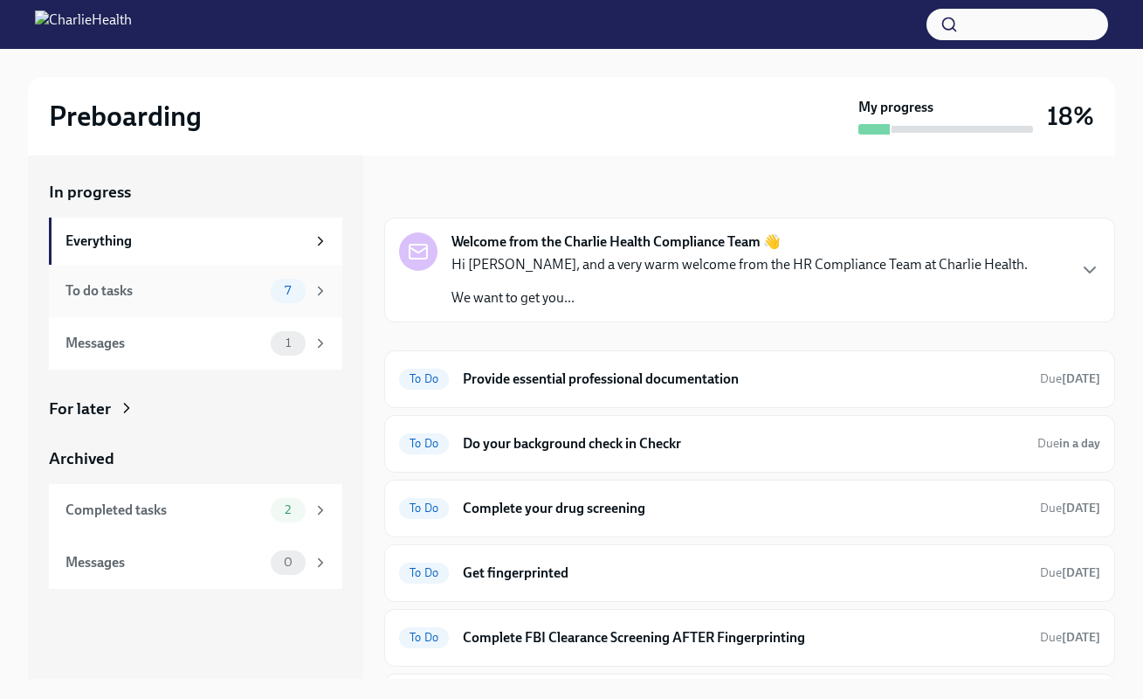
scroll to position [0, 1]
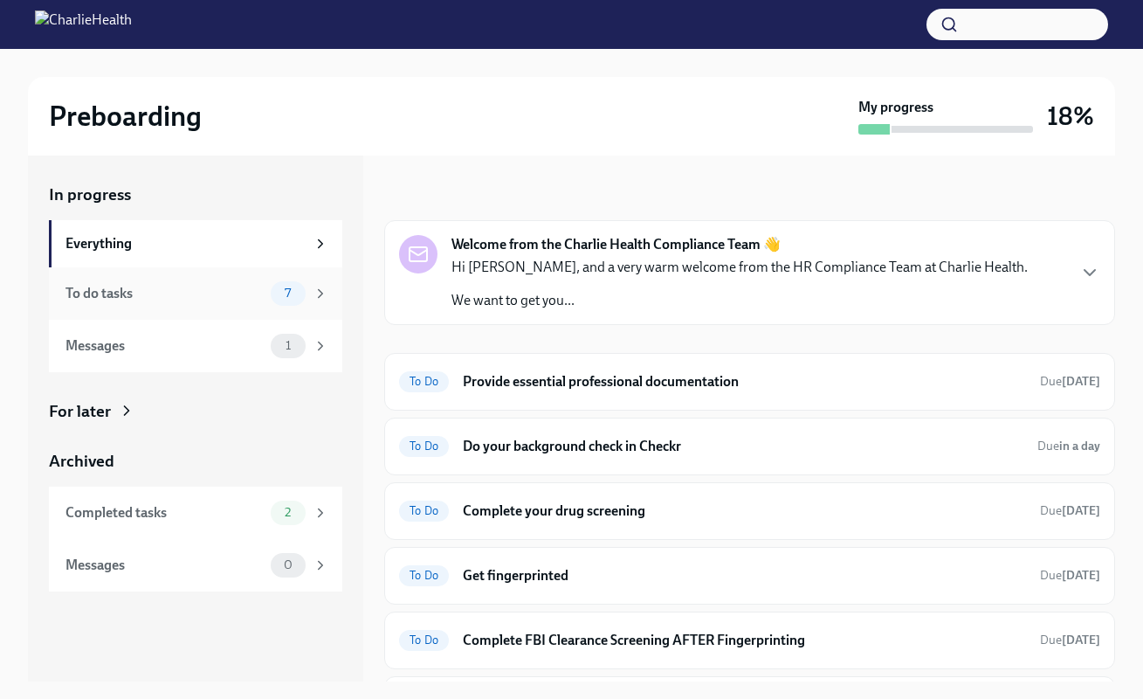
click at [191, 300] on div "To do tasks" at bounding box center [165, 293] width 198 height 19
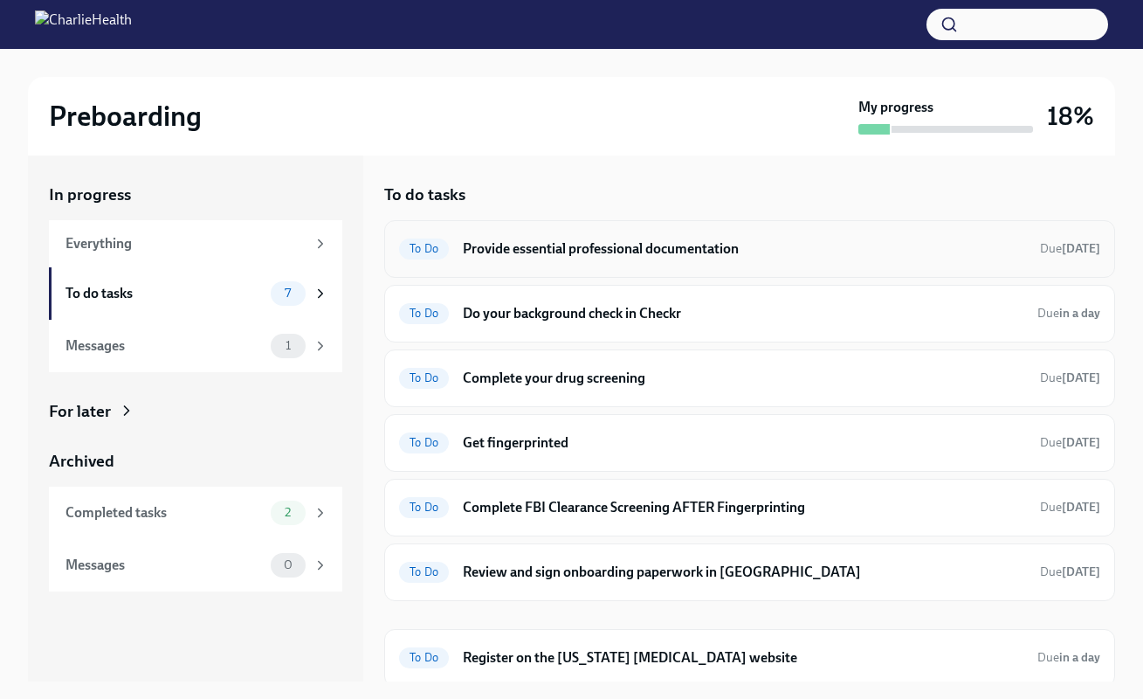
scroll to position [0, 1]
click at [608, 239] on h6 "Provide essential professional documentation" at bounding box center [744, 248] width 563 height 19
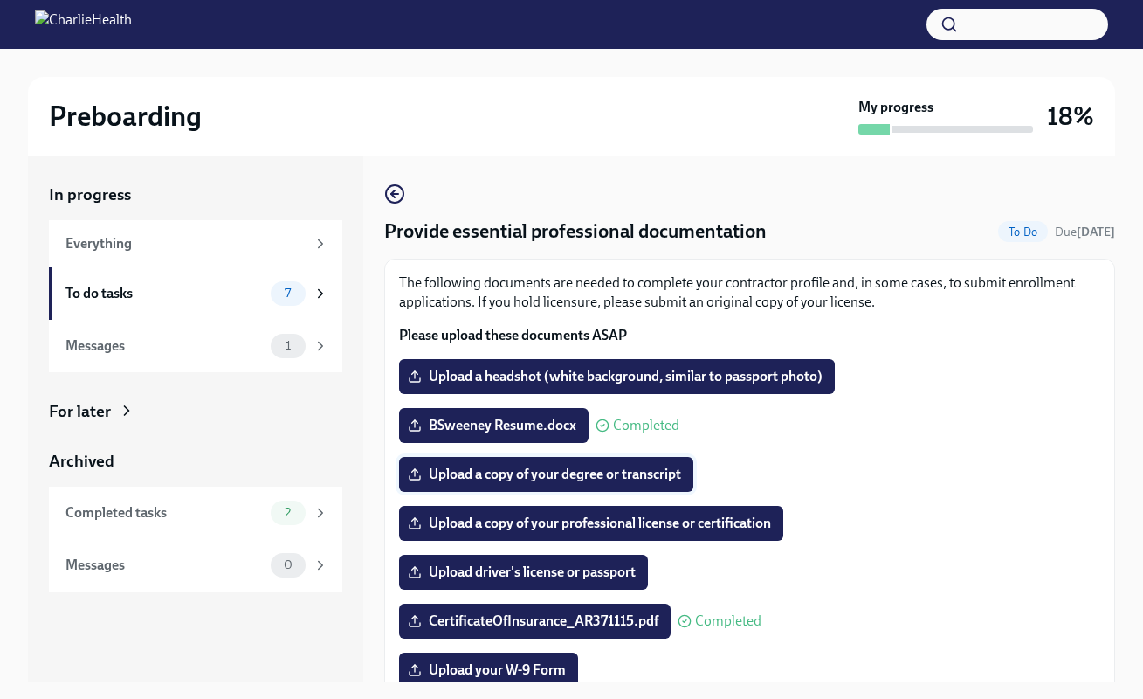
click at [624, 473] on span "Upload a copy of your degree or transcript" at bounding box center [546, 474] width 270 height 17
click at [0, 0] on input "Upload a copy of your degree or transcript" at bounding box center [0, 0] width 0 height 0
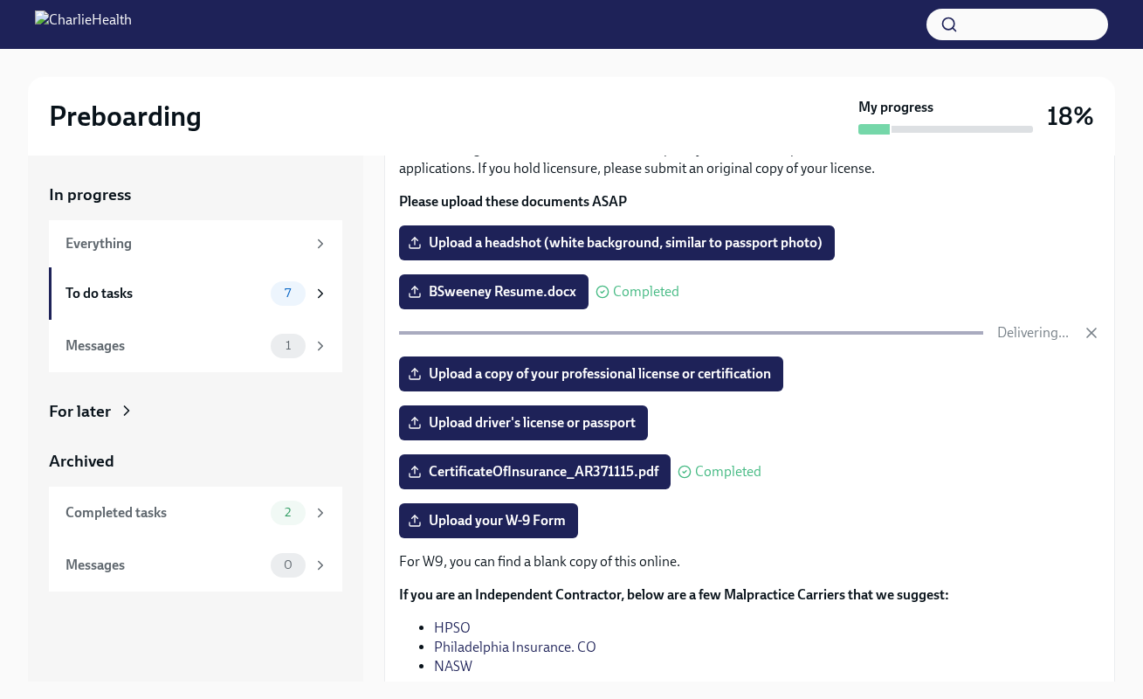
scroll to position [135, 0]
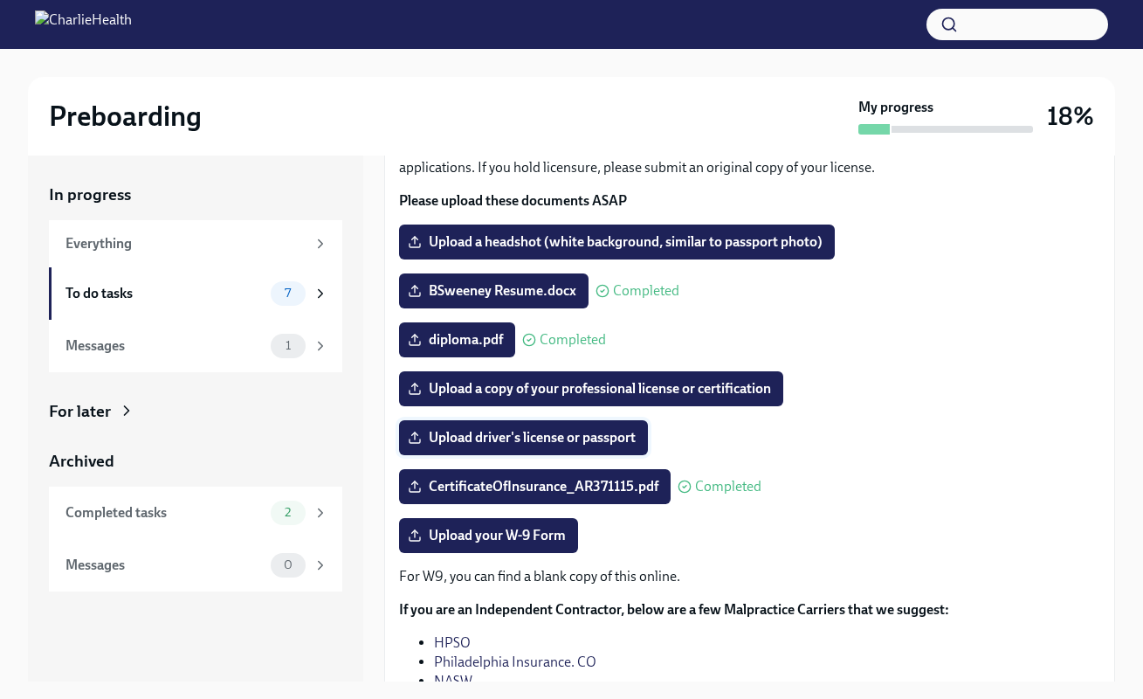
click at [559, 437] on span "Upload driver's license or passport" at bounding box center [523, 437] width 224 height 17
click at [0, 0] on input "Upload driver's license or passport" at bounding box center [0, 0] width 0 height 0
click at [528, 535] on span "Upload your W-9 Form" at bounding box center [488, 535] width 155 height 17
click at [0, 0] on input "Upload your W-9 Form" at bounding box center [0, 0] width 0 height 0
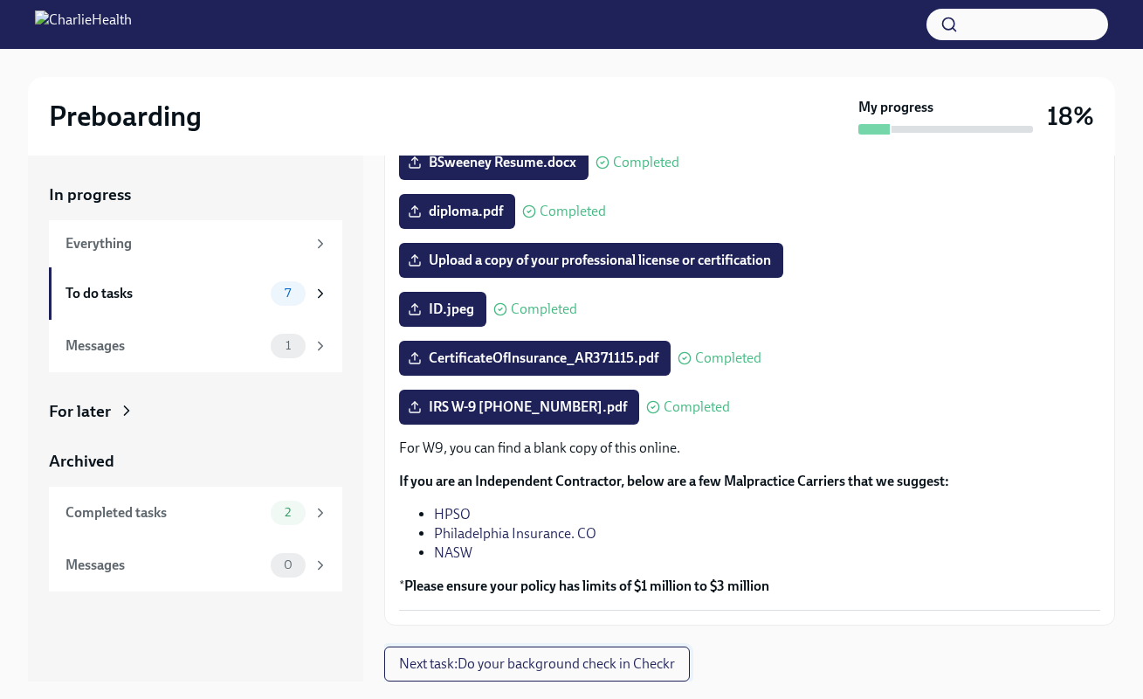
scroll to position [263, 0]
click at [537, 664] on span "Next task : Do your background check in Checkr" at bounding box center [537, 663] width 276 height 17
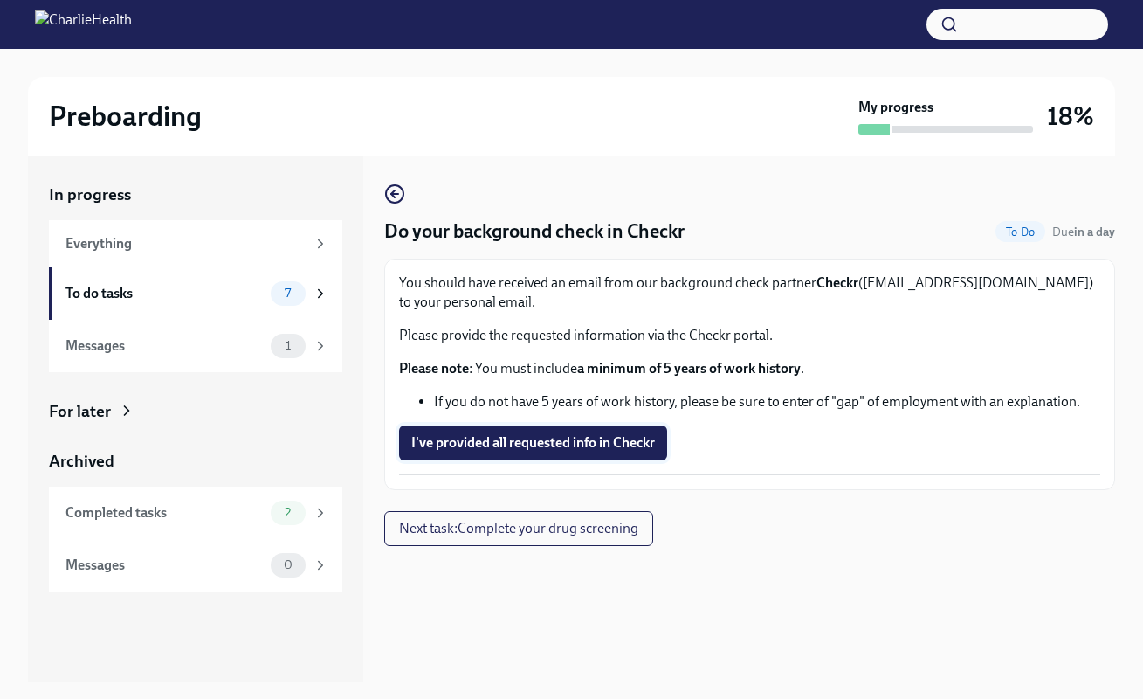
click at [524, 444] on span "I've provided all requested info in Checkr" at bounding box center [533, 442] width 244 height 17
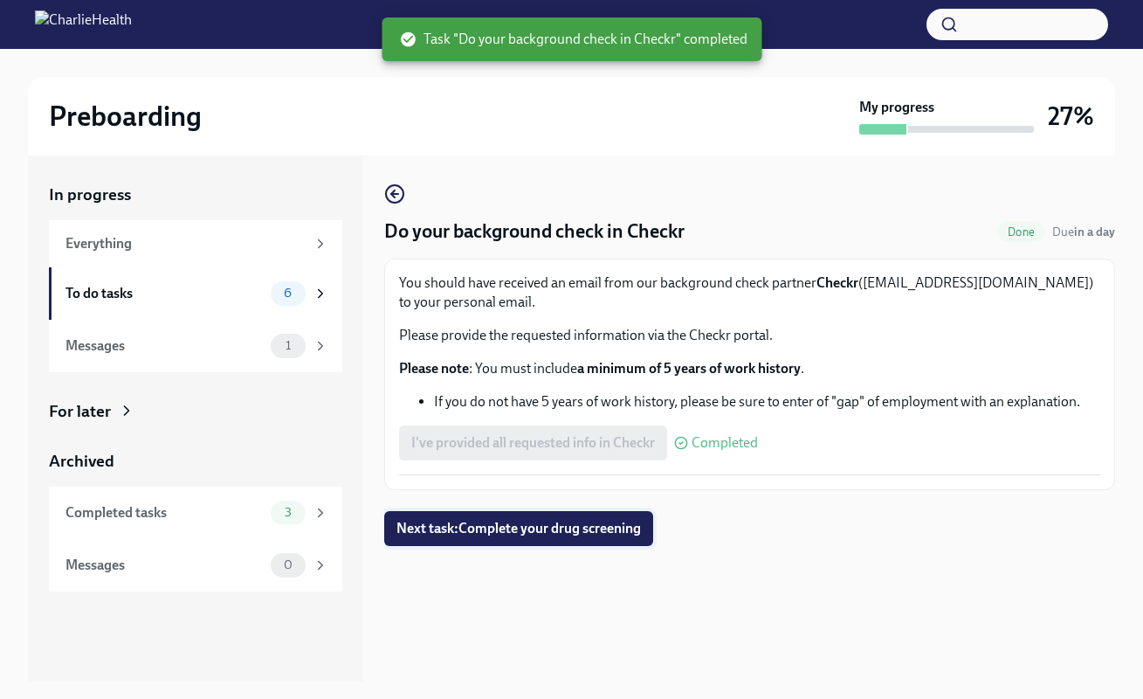
click at [577, 531] on span "Next task : Complete your drug screening" at bounding box center [519, 528] width 245 height 17
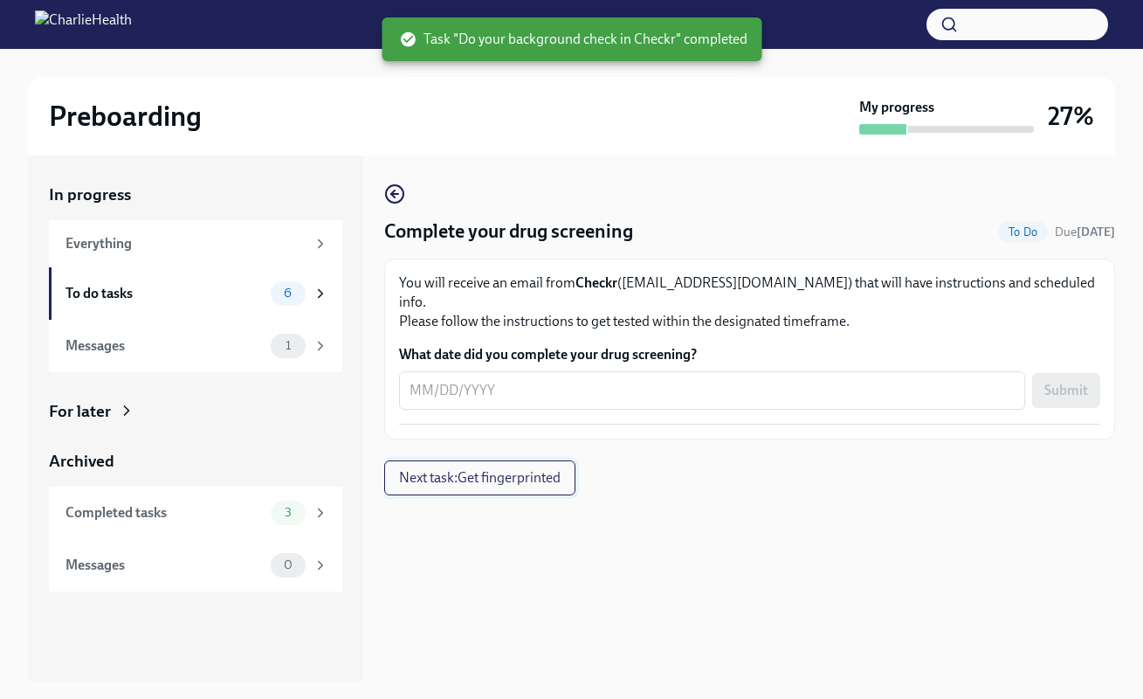
click at [541, 469] on span "Next task : Get fingerprinted" at bounding box center [480, 477] width 162 height 17
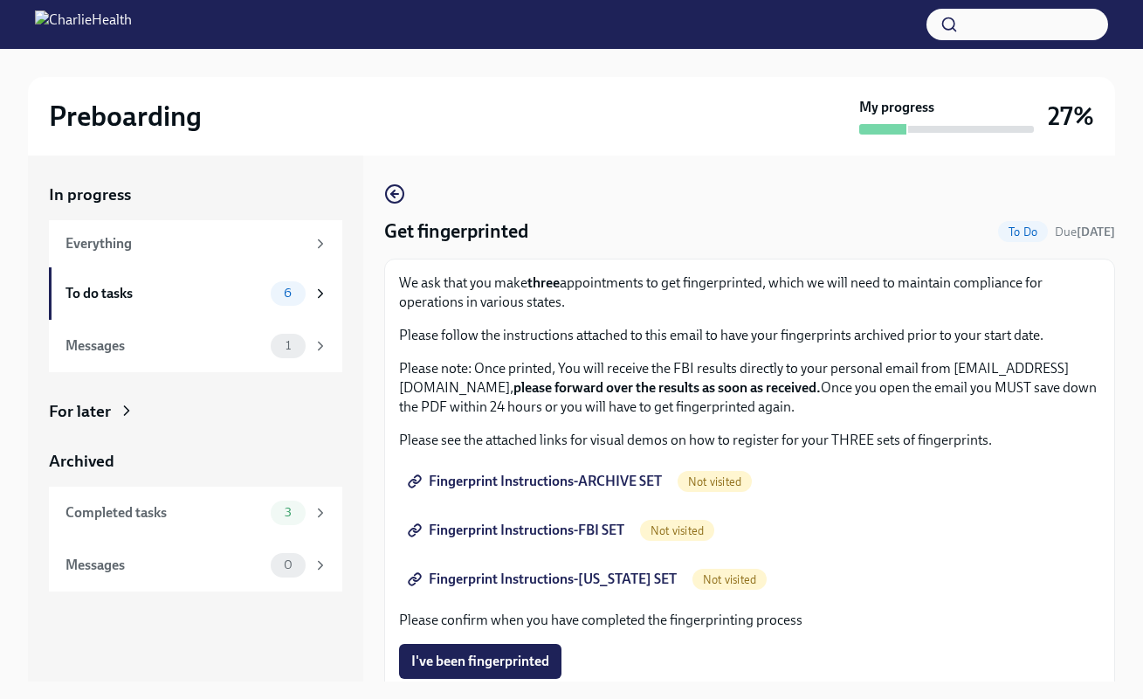
click at [558, 480] on span "Fingerprint Instructions-ARCHIVE SET" at bounding box center [536, 481] width 251 height 17
click at [578, 531] on span "Fingerprint Instructions-FBI SET" at bounding box center [517, 529] width 213 height 17
click at [565, 574] on span "Fingerprint Instructions-FLORIDA SET" at bounding box center [544, 578] width 266 height 17
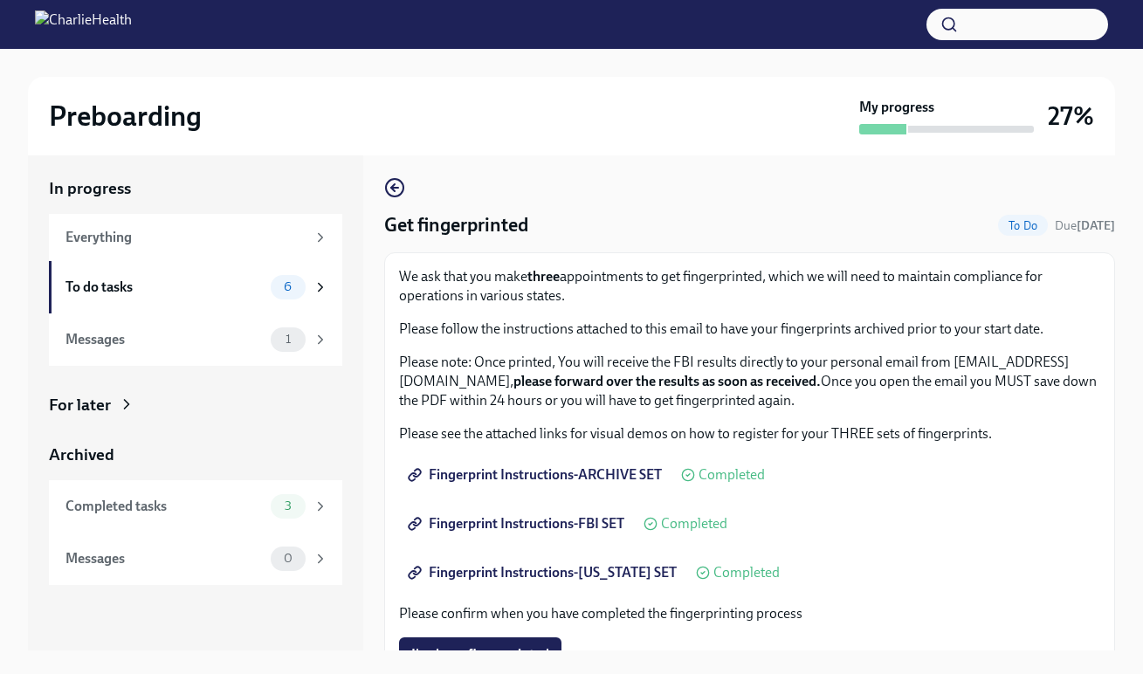
click at [521, 535] on link "Fingerprint Instructions-FBI SET" at bounding box center [518, 524] width 238 height 35
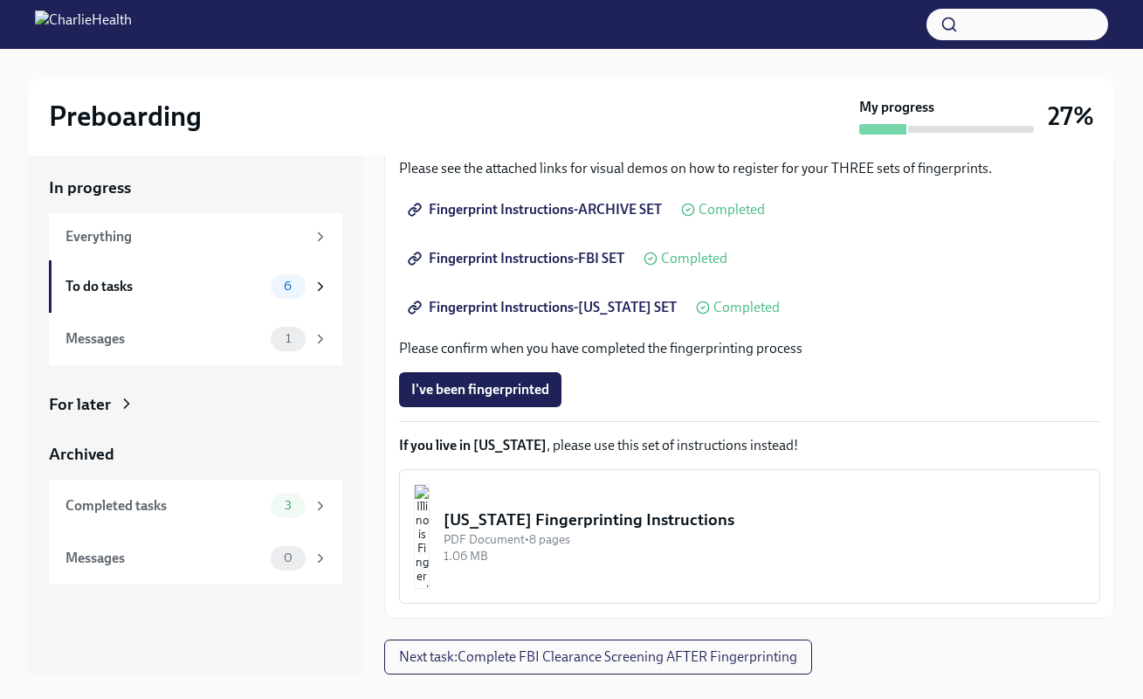
scroll to position [265, 0]
click at [534, 656] on span "Next task : Complete FBI Clearance Screening AFTER Fingerprinting" at bounding box center [598, 656] width 398 height 17
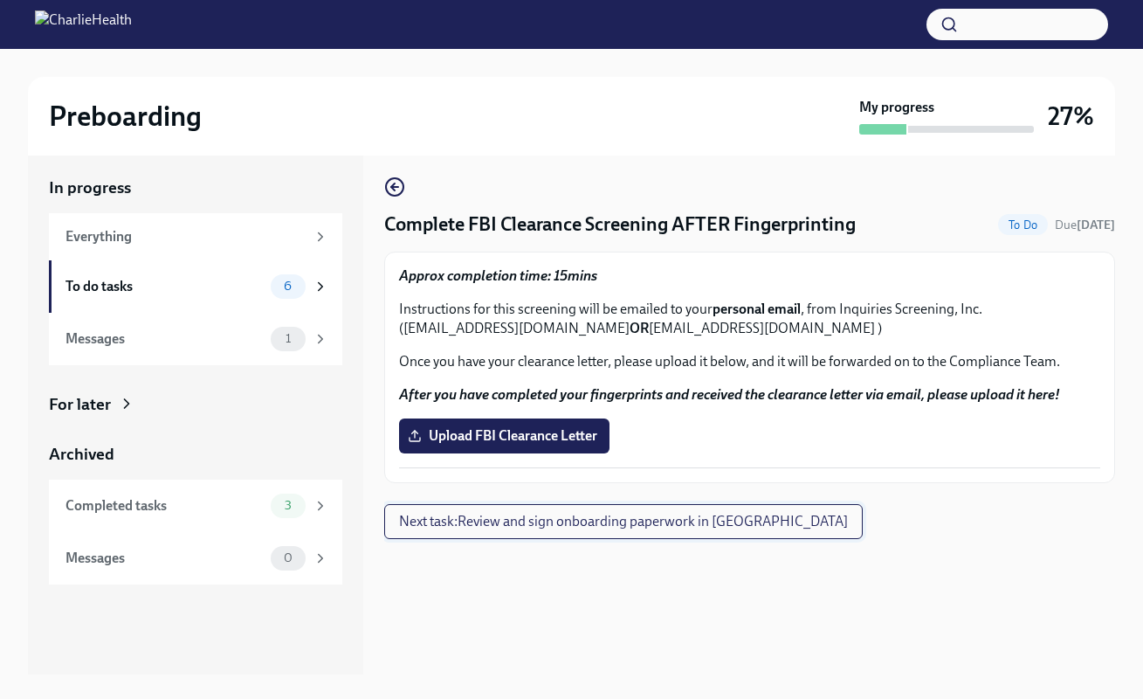
click at [592, 525] on span "Next task : Review and sign onboarding paperwork in UKG" at bounding box center [623, 521] width 449 height 17
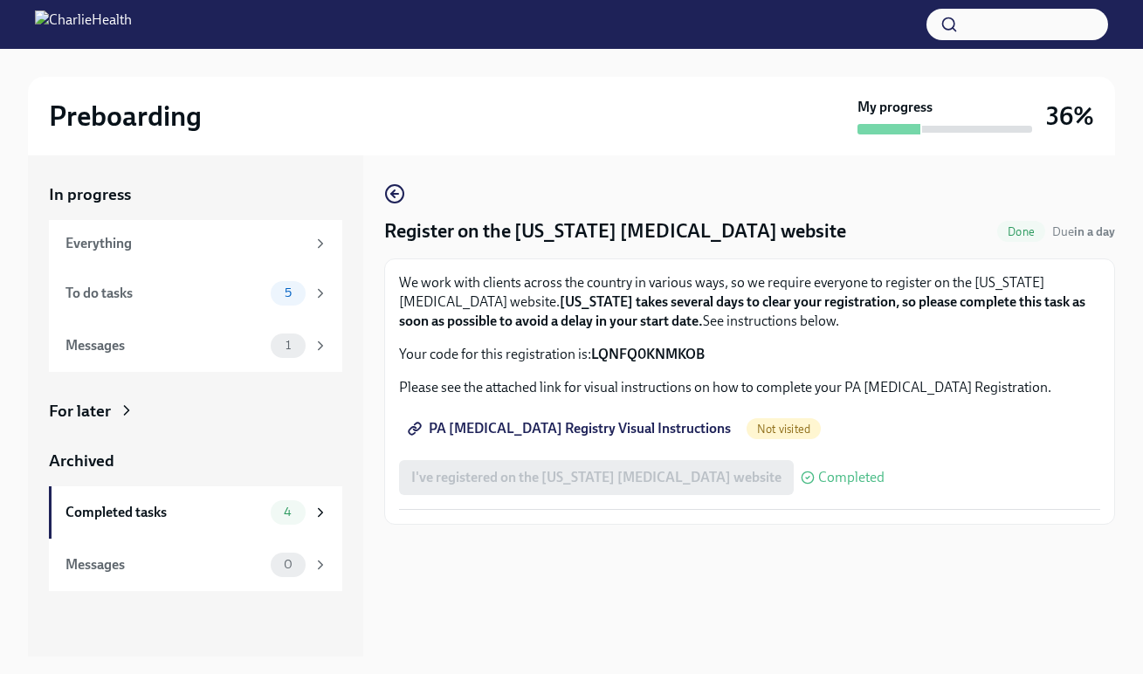
click at [542, 429] on span "PA Child Abuse Registry Visual Instructions" at bounding box center [571, 428] width 320 height 17
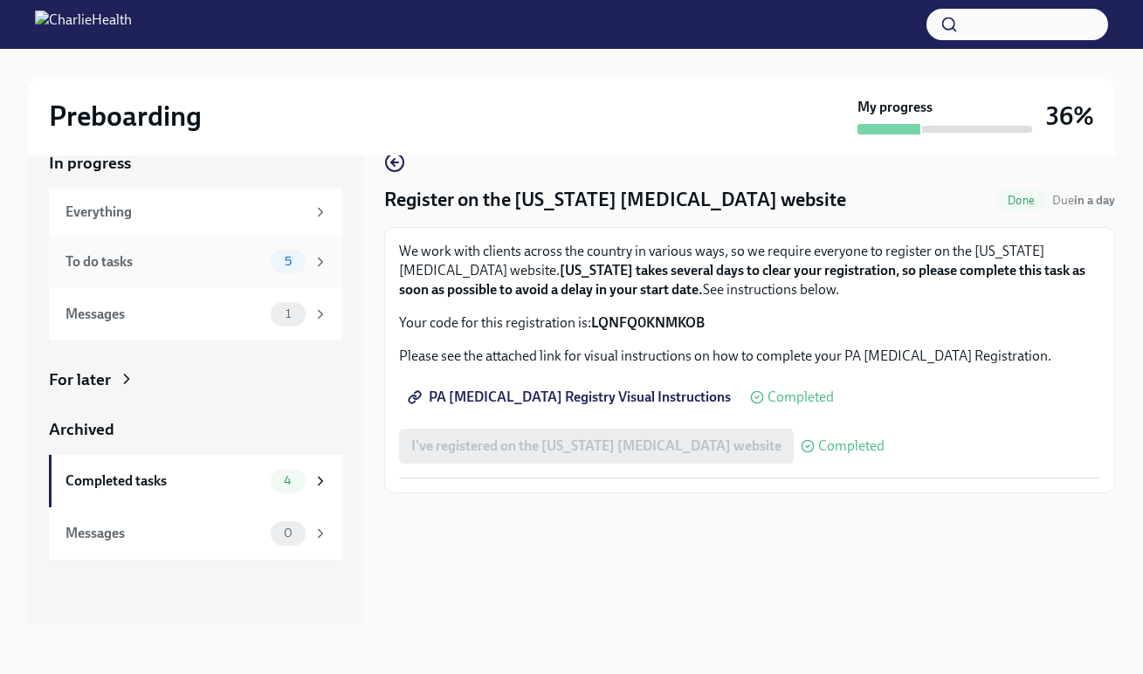
scroll to position [31, 0]
click at [171, 257] on div "To do tasks" at bounding box center [165, 261] width 198 height 19
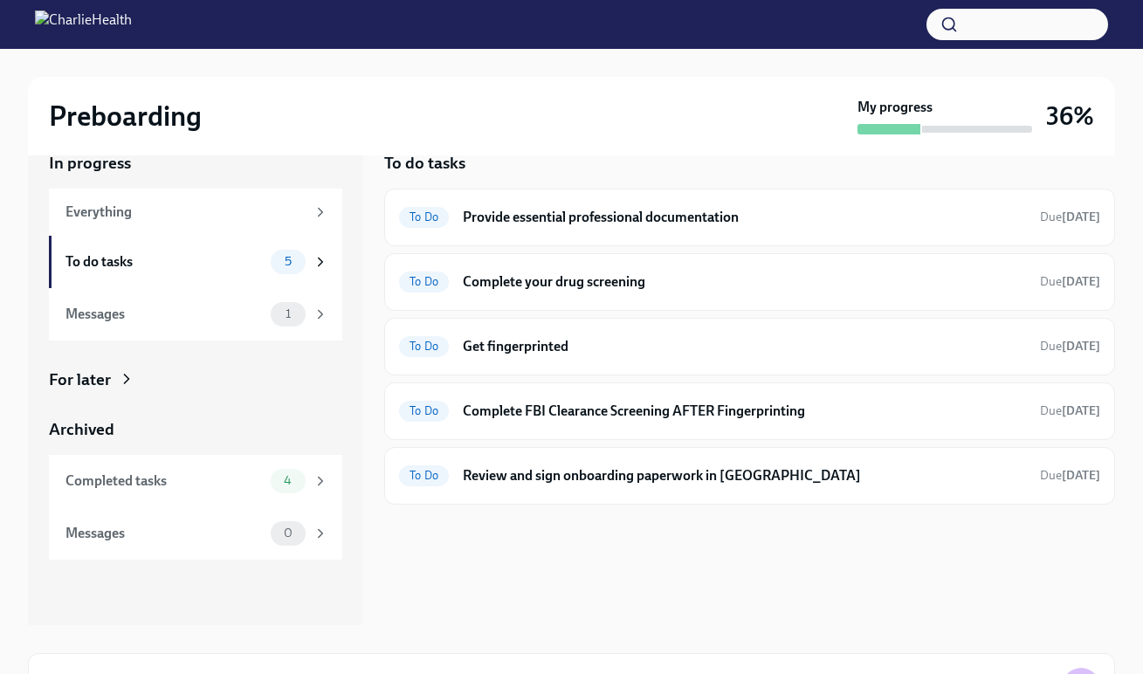
scroll to position [2, 0]
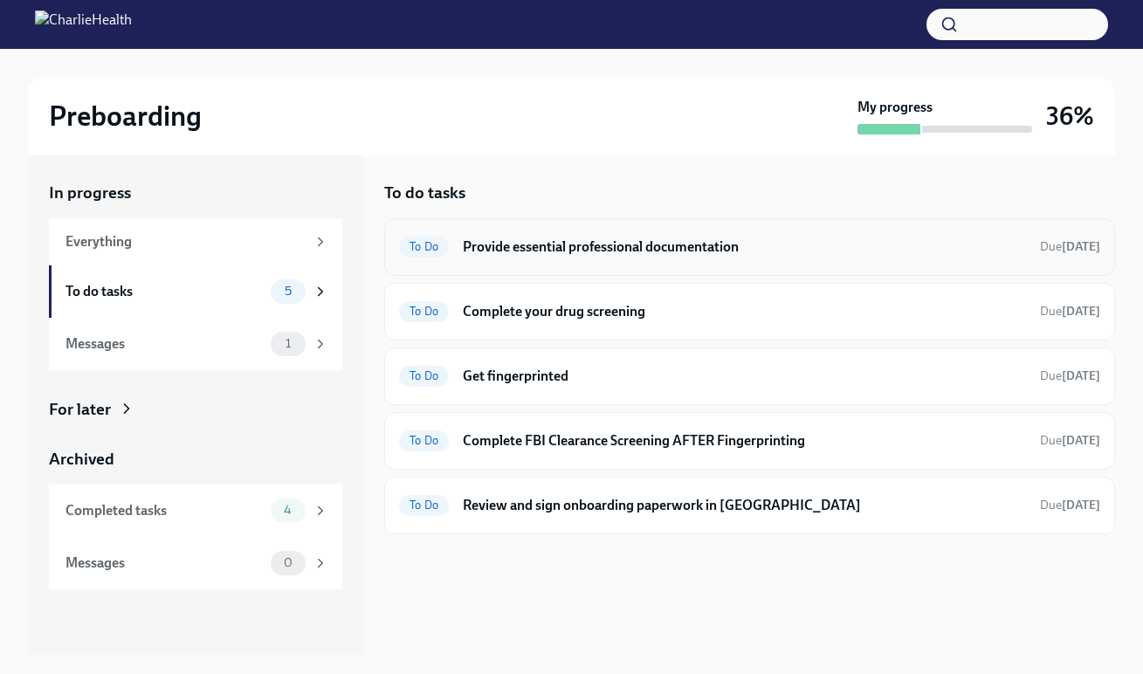
click at [572, 259] on div "To Do Provide essential professional documentation Due in 4 days" at bounding box center [749, 247] width 701 height 28
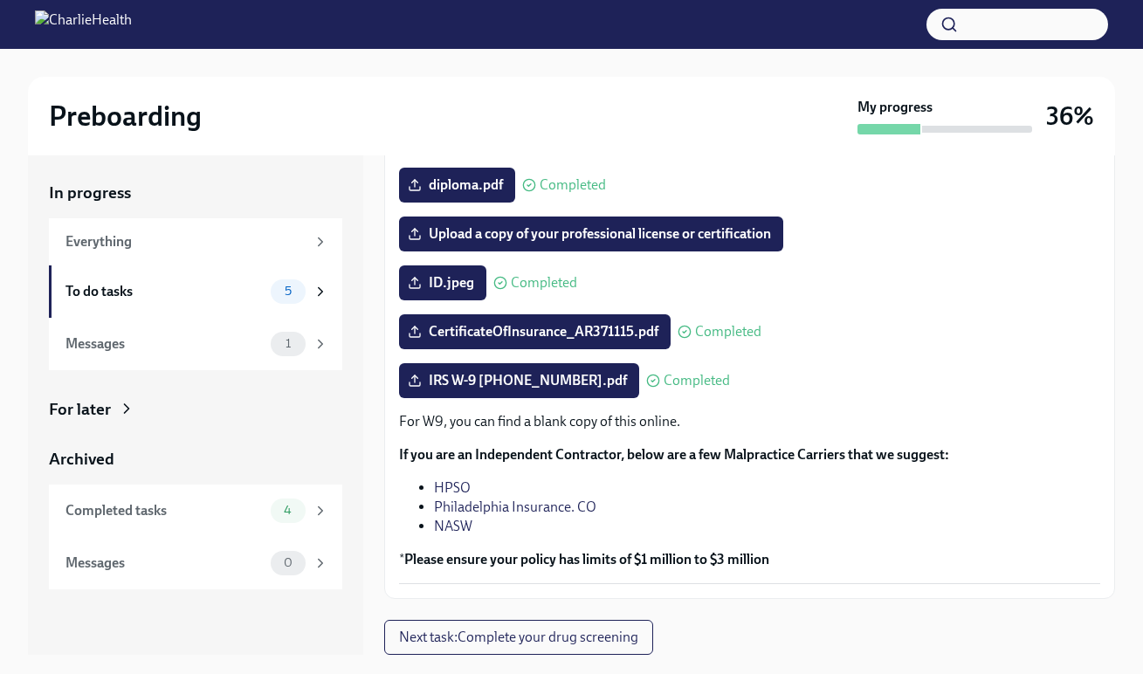
scroll to position [287, 0]
click at [202, 291] on div "To do tasks" at bounding box center [165, 291] width 198 height 19
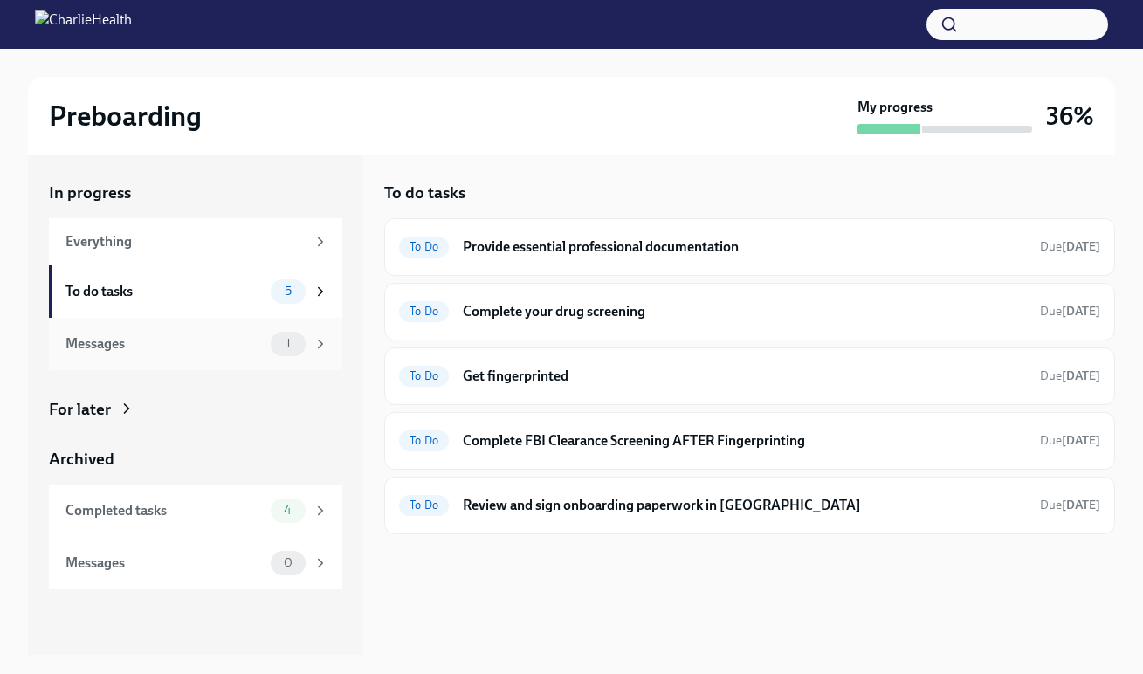
click at [217, 342] on div "Messages" at bounding box center [165, 344] width 198 height 19
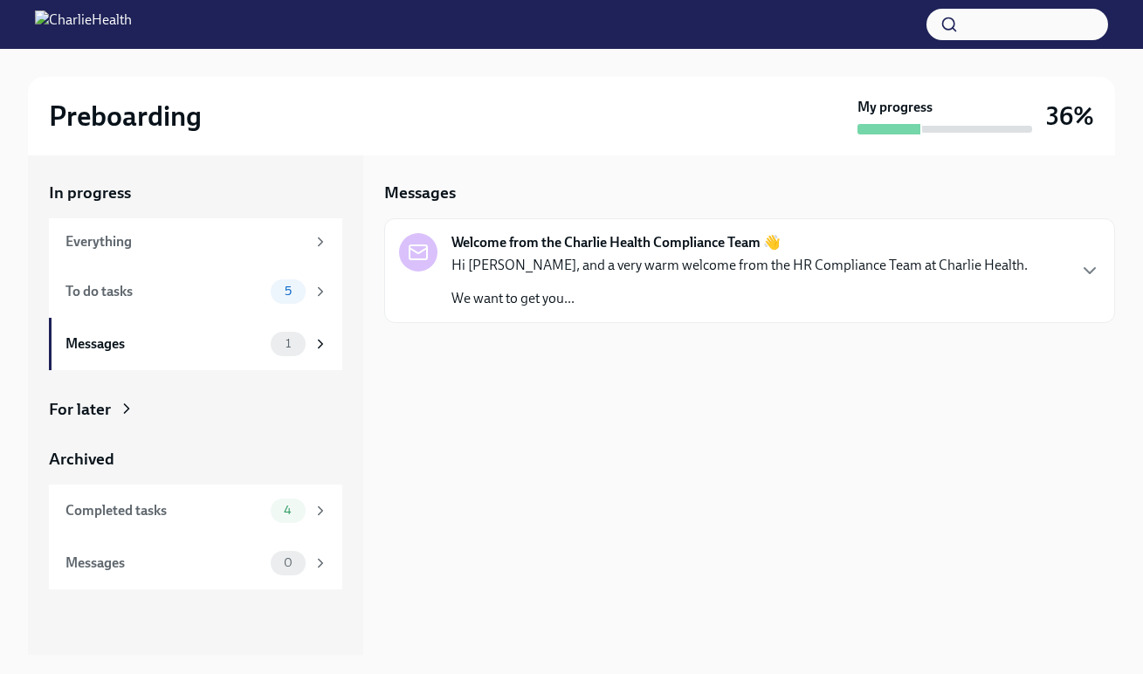
click at [696, 259] on p "Hi [PERSON_NAME], and a very warm welcome from the HR Compliance Team at Charli…" at bounding box center [740, 265] width 577 height 19
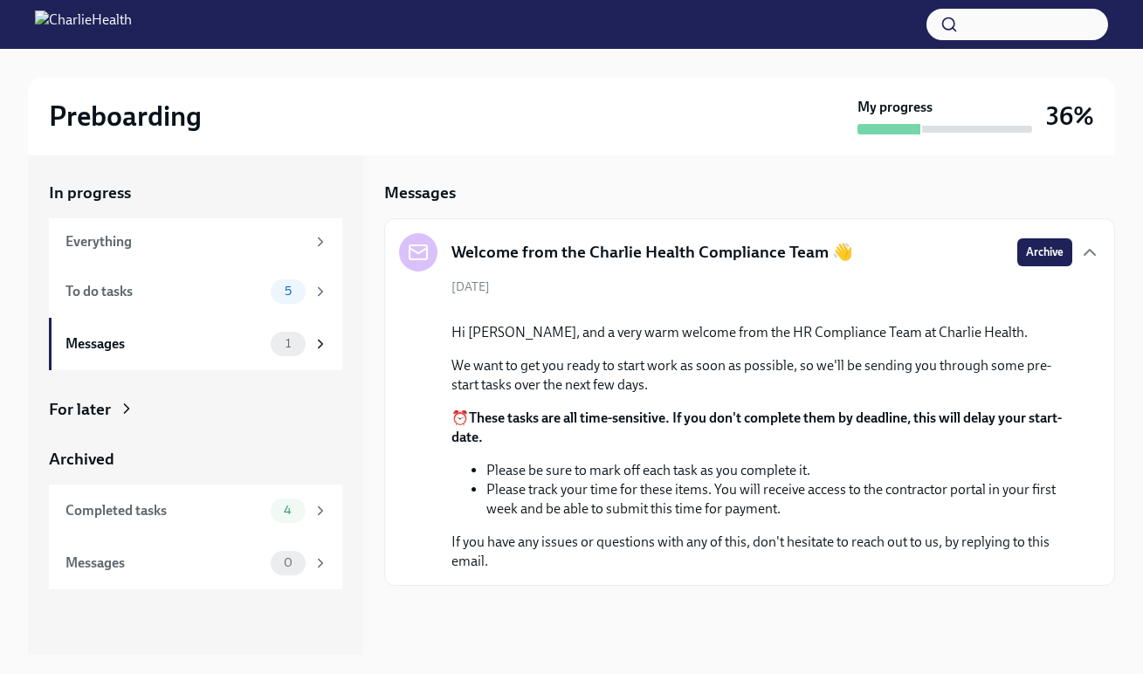
scroll to position [105, 0]
click at [114, 289] on div "To do tasks" at bounding box center [165, 291] width 198 height 19
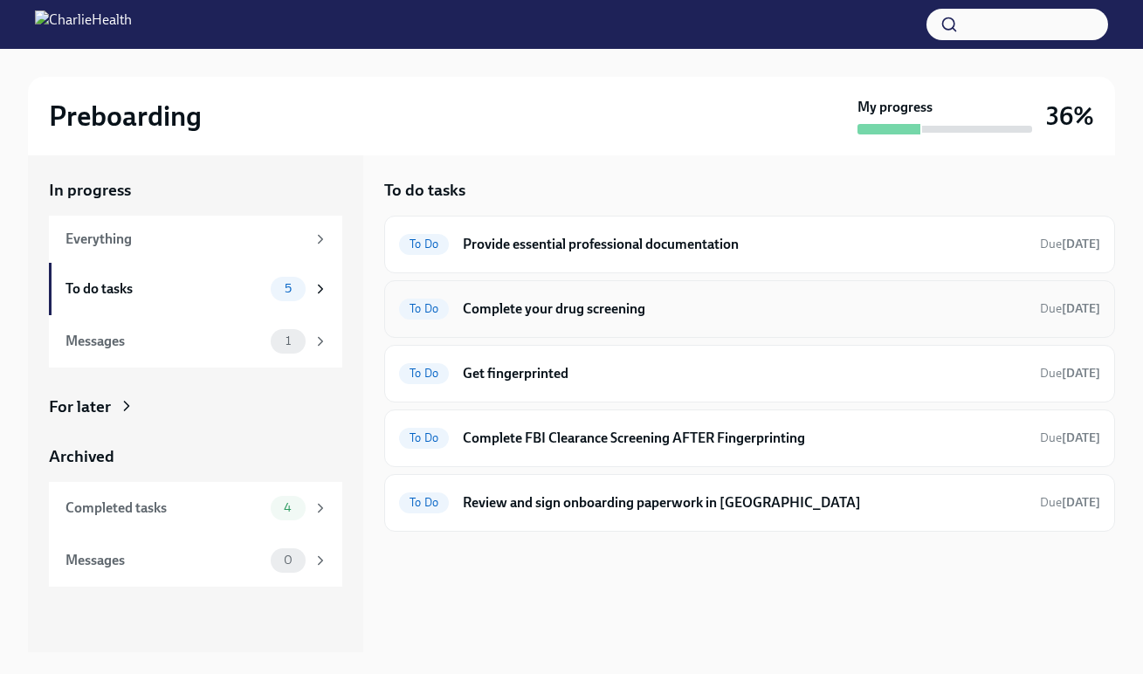
scroll to position [7, 0]
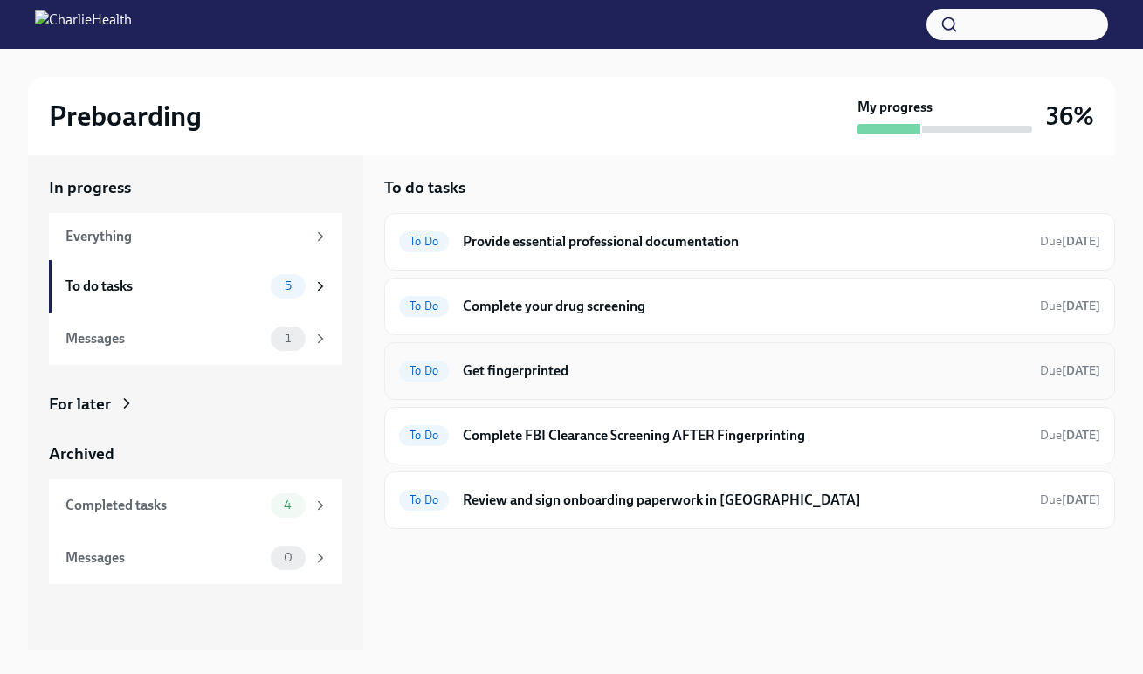
click at [716, 374] on h6 "Get fingerprinted" at bounding box center [744, 371] width 563 height 19
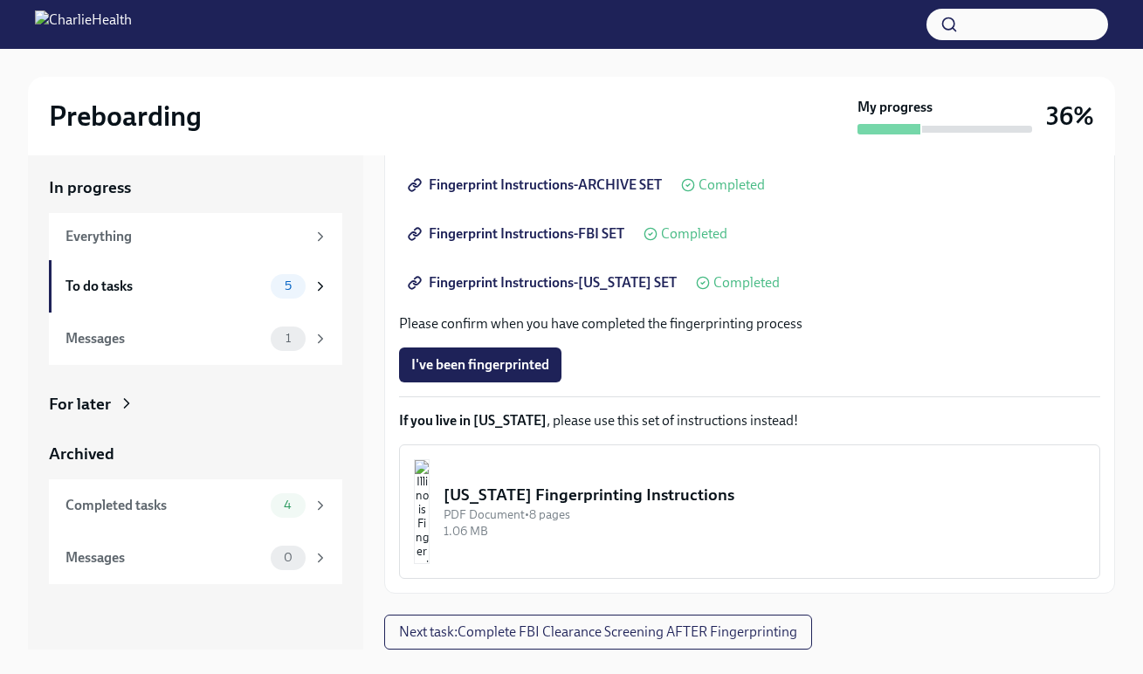
scroll to position [289, 0]
click at [172, 247] on div "Everything" at bounding box center [195, 236] width 293 height 47
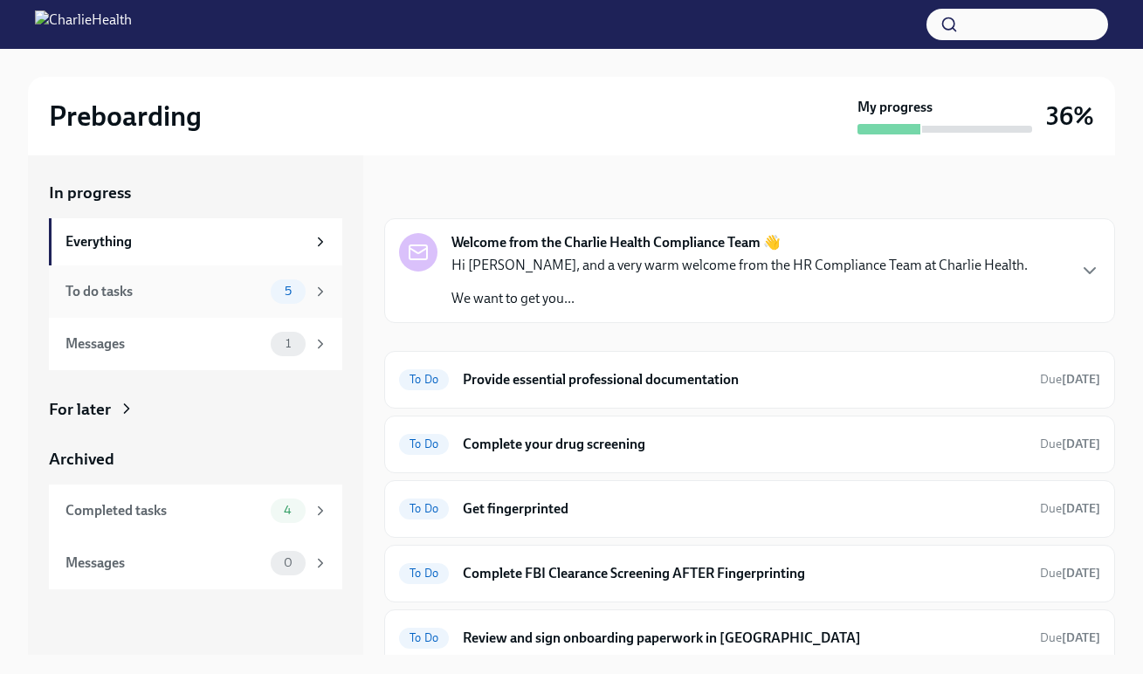
scroll to position [9, 0]
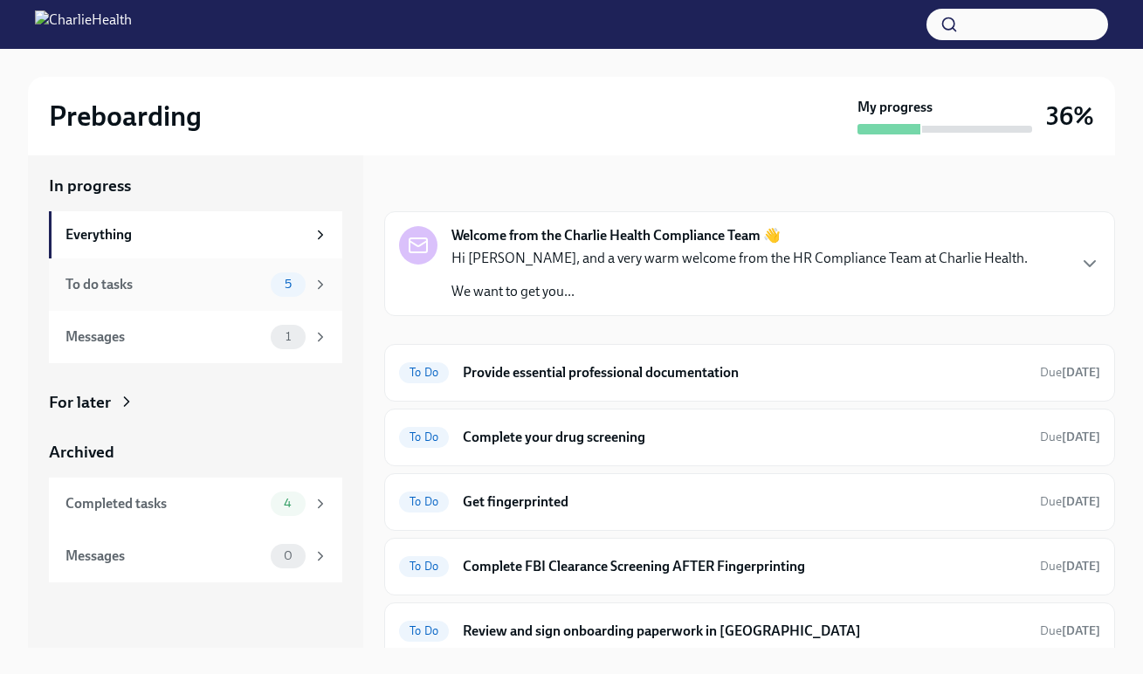
click at [158, 293] on div "To do tasks" at bounding box center [165, 284] width 198 height 19
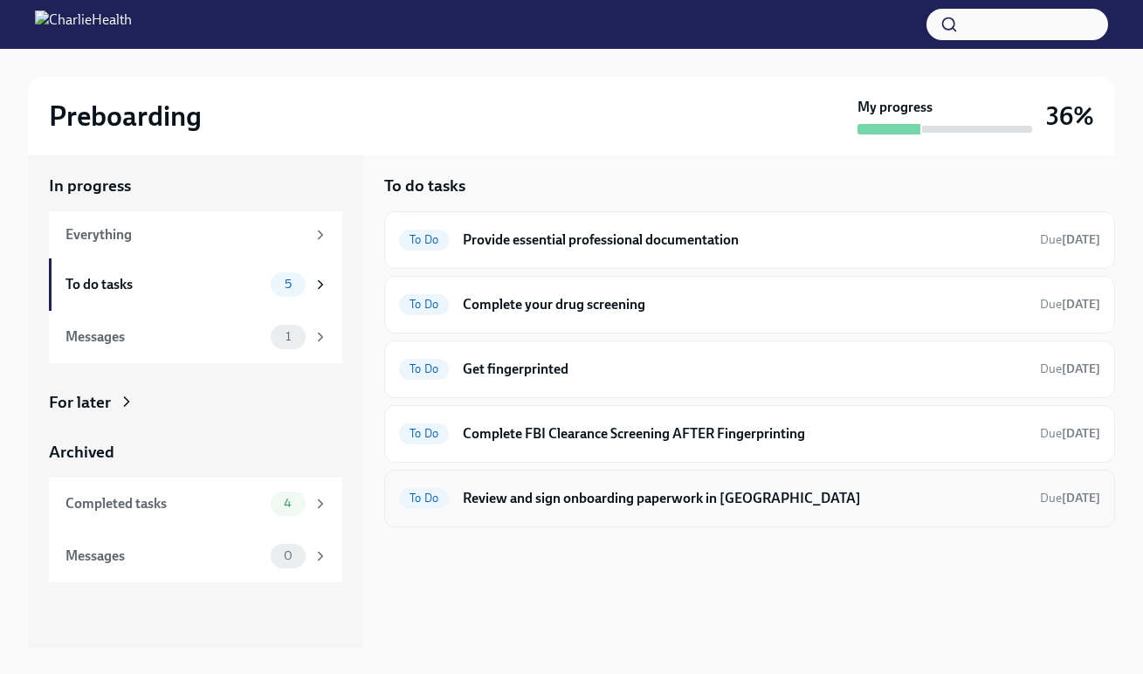
click at [552, 494] on h6 "Review and sign onboarding paperwork in UKG" at bounding box center [744, 498] width 563 height 19
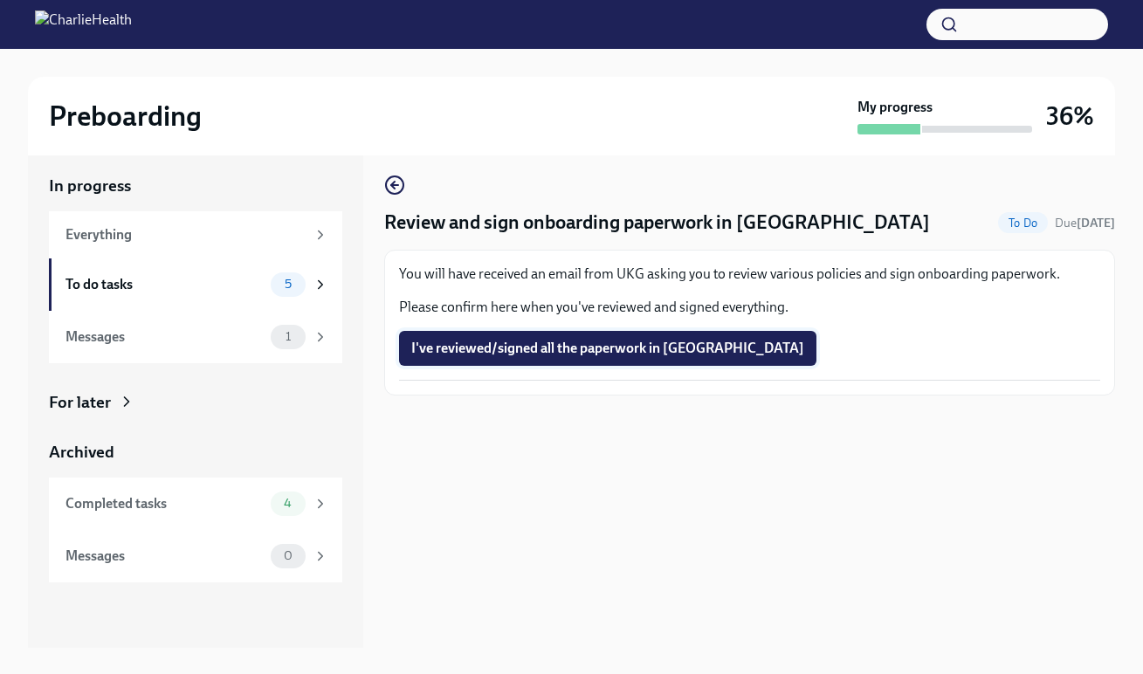
click at [508, 342] on span "I've reviewed/signed all the paperwork in UKG" at bounding box center [607, 348] width 393 height 17
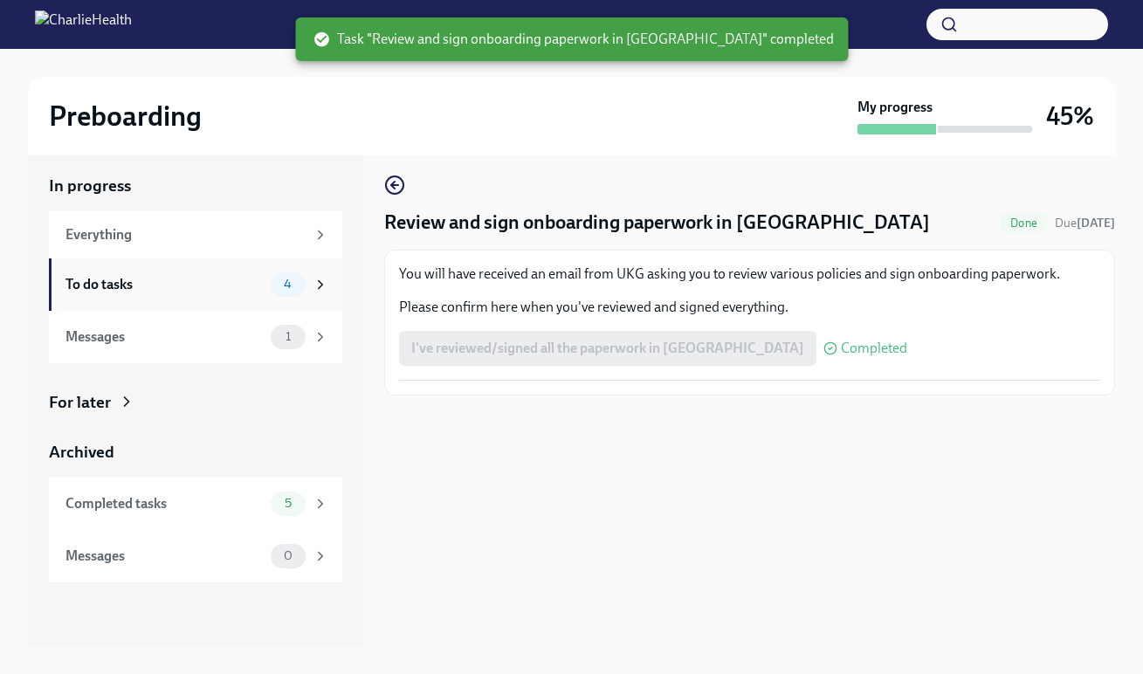
click at [183, 276] on div "To do tasks" at bounding box center [165, 284] width 198 height 19
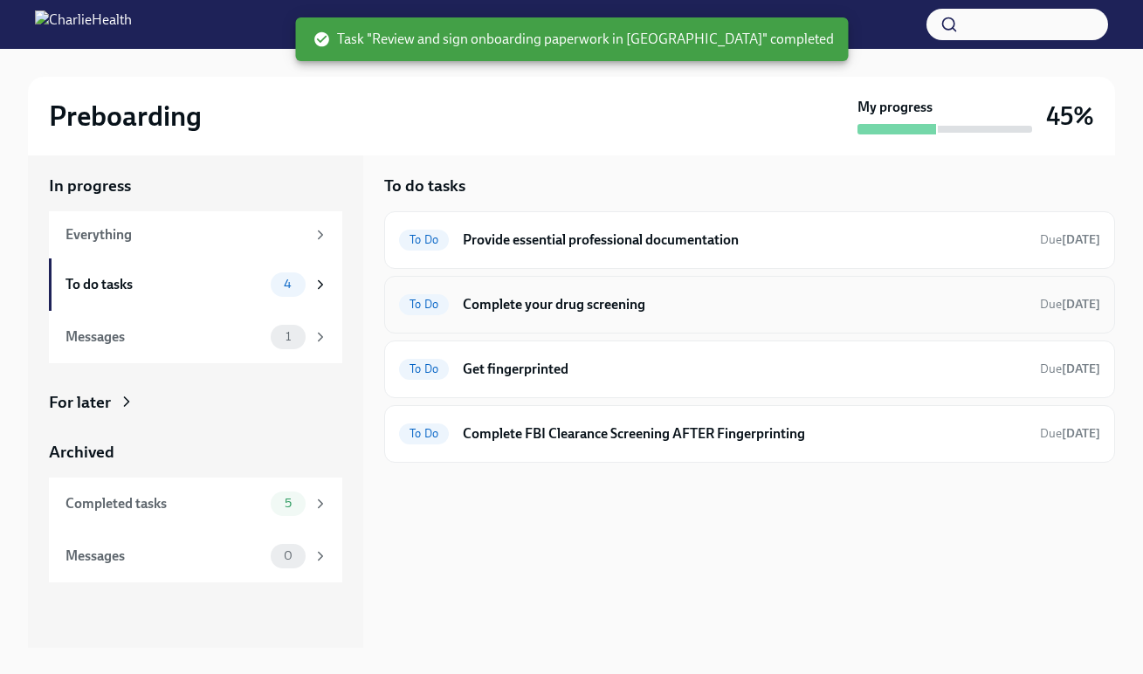
scroll to position [2, 0]
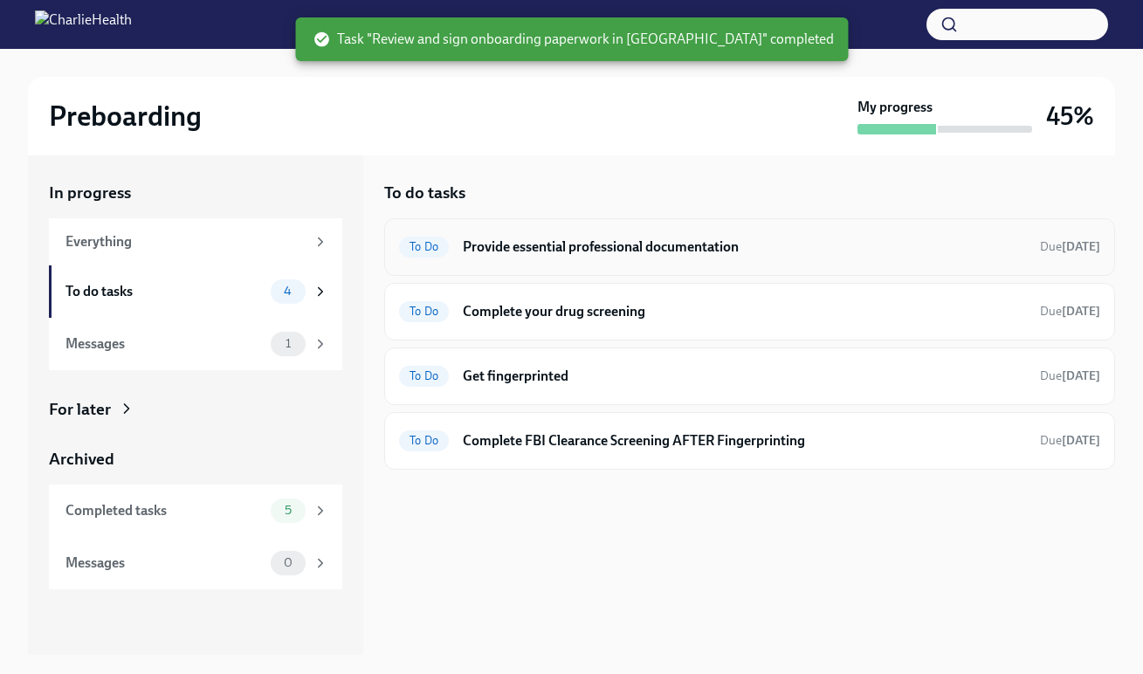
click at [604, 238] on h6 "Provide essential professional documentation" at bounding box center [744, 247] width 563 height 19
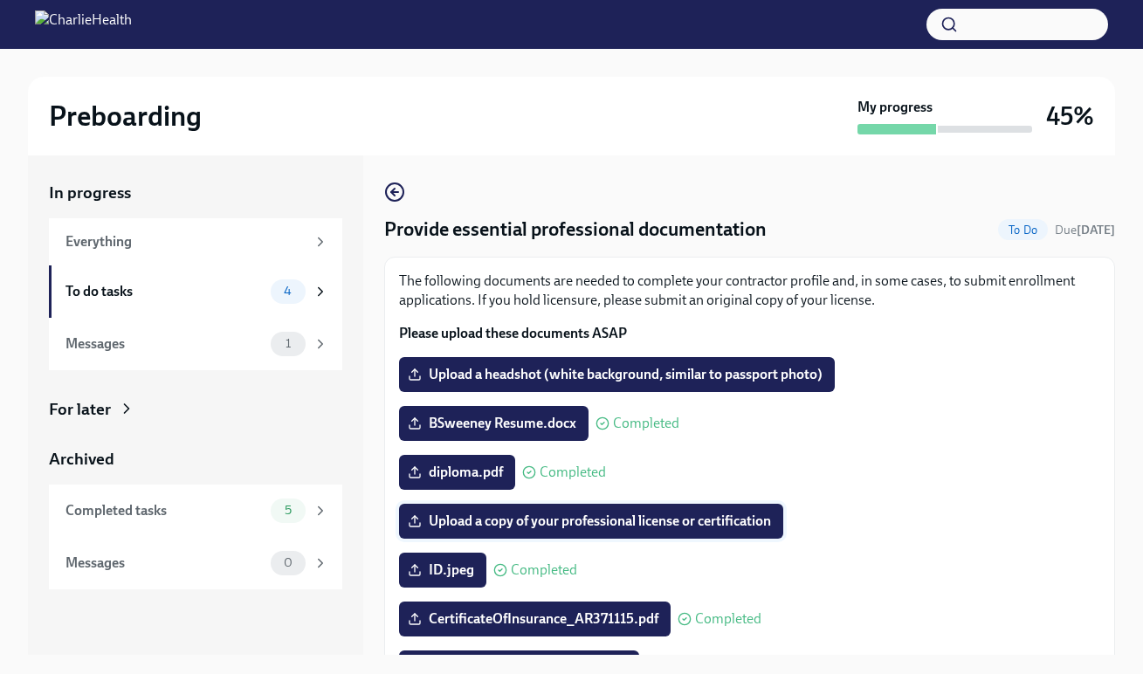
click at [538, 515] on span "Upload a copy of your professional license or certification" at bounding box center [591, 521] width 360 height 17
click at [0, 0] on input "Upload a copy of your professional license or certification" at bounding box center [0, 0] width 0 height 0
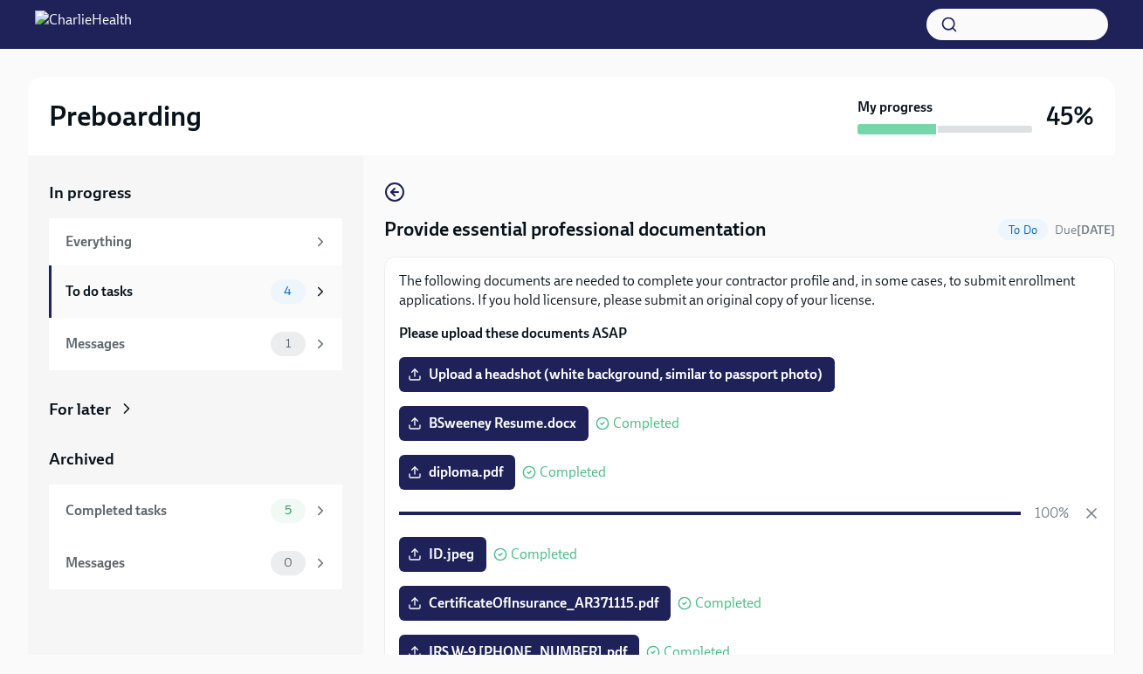
click at [137, 282] on div "To do tasks" at bounding box center [165, 291] width 198 height 19
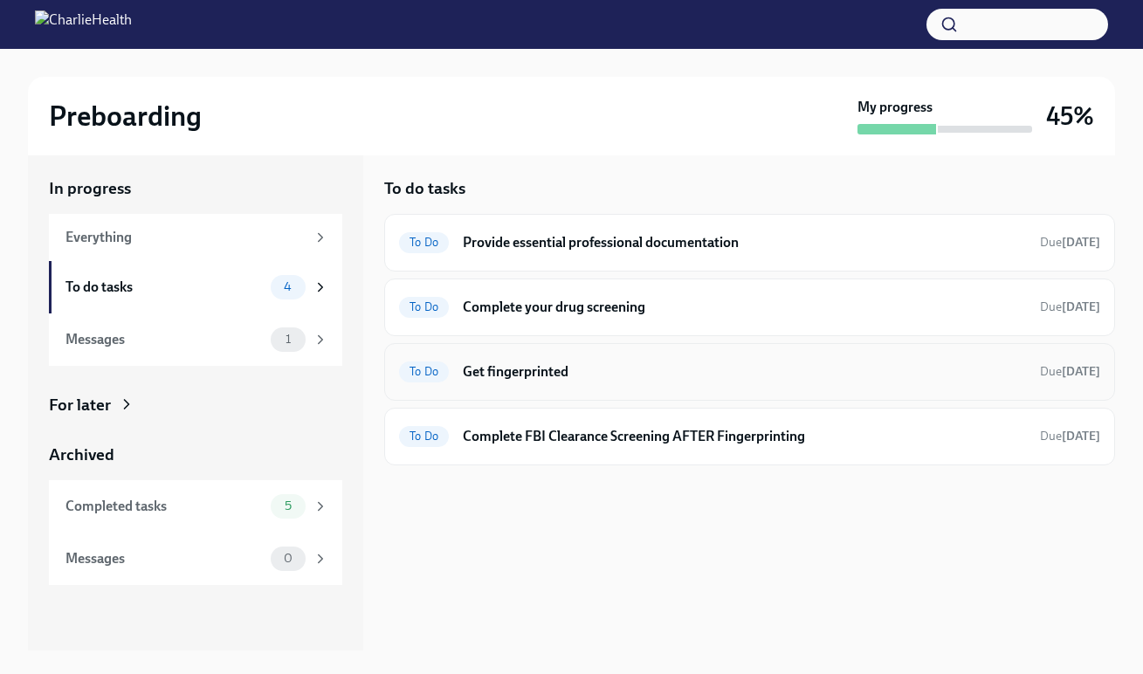
scroll to position [7, 1]
click at [576, 380] on div "To Do Get fingerprinted Due in 5 days" at bounding box center [749, 371] width 701 height 28
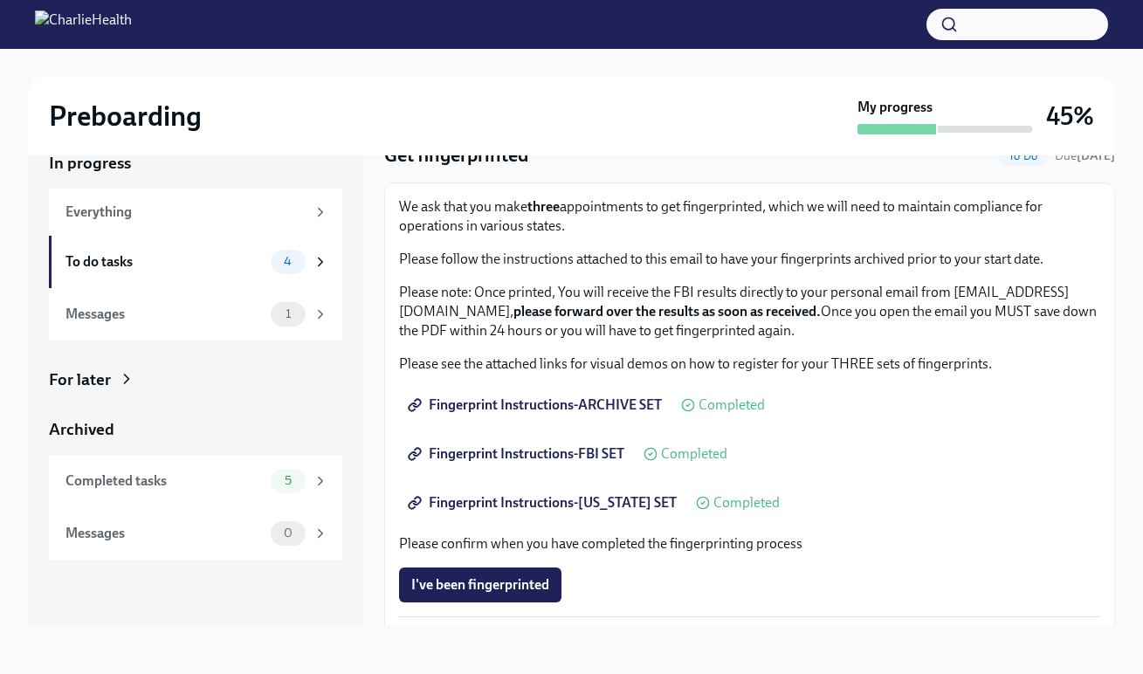
scroll to position [31, 0]
click at [134, 480] on div "Completed tasks" at bounding box center [165, 481] width 198 height 19
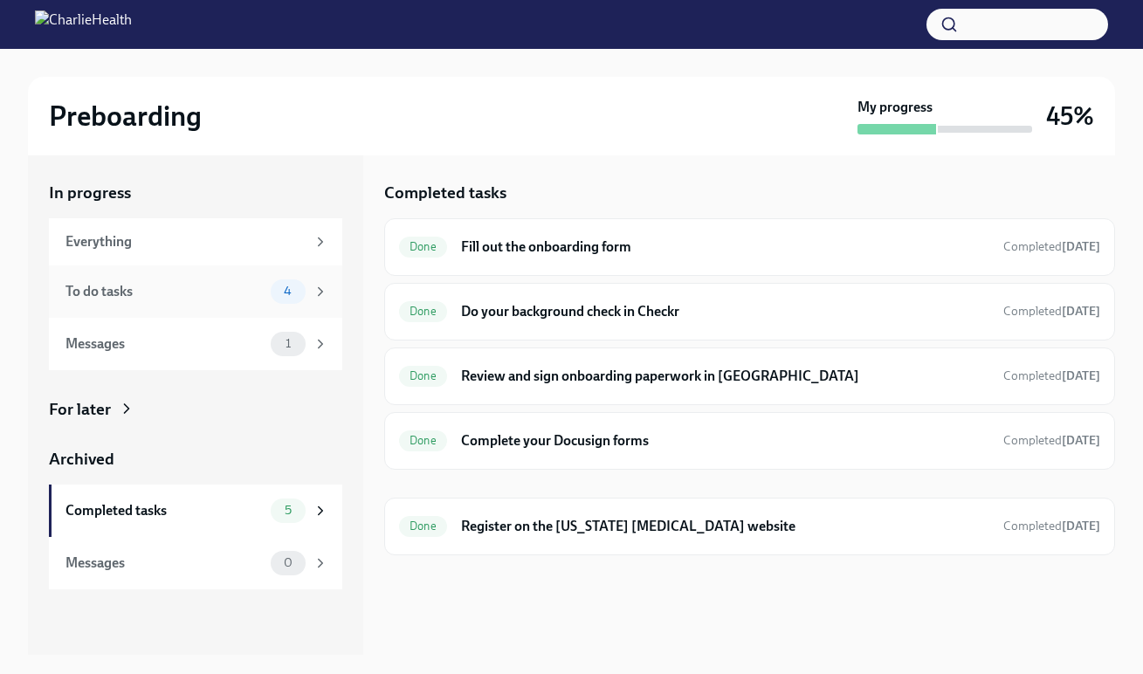
click at [171, 294] on div "To do tasks" at bounding box center [165, 291] width 198 height 19
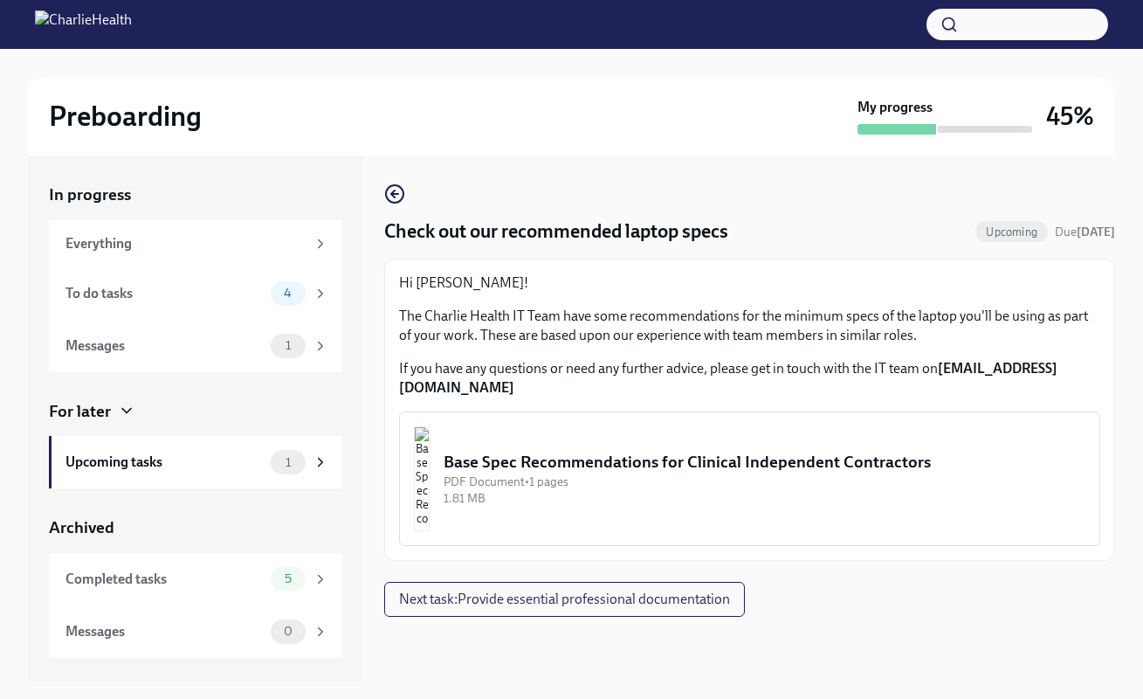
click at [767, 451] on div "Base Spec Recommendations for Clinical Independent Contractors" at bounding box center [765, 462] width 642 height 23
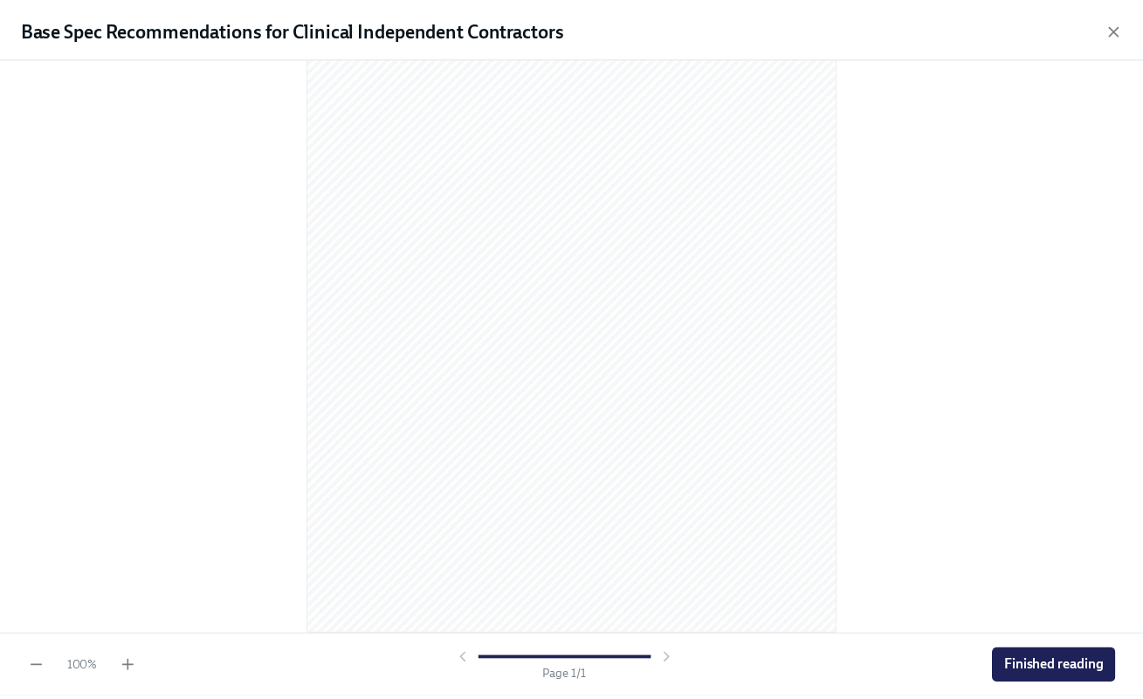
scroll to position [143, 0]
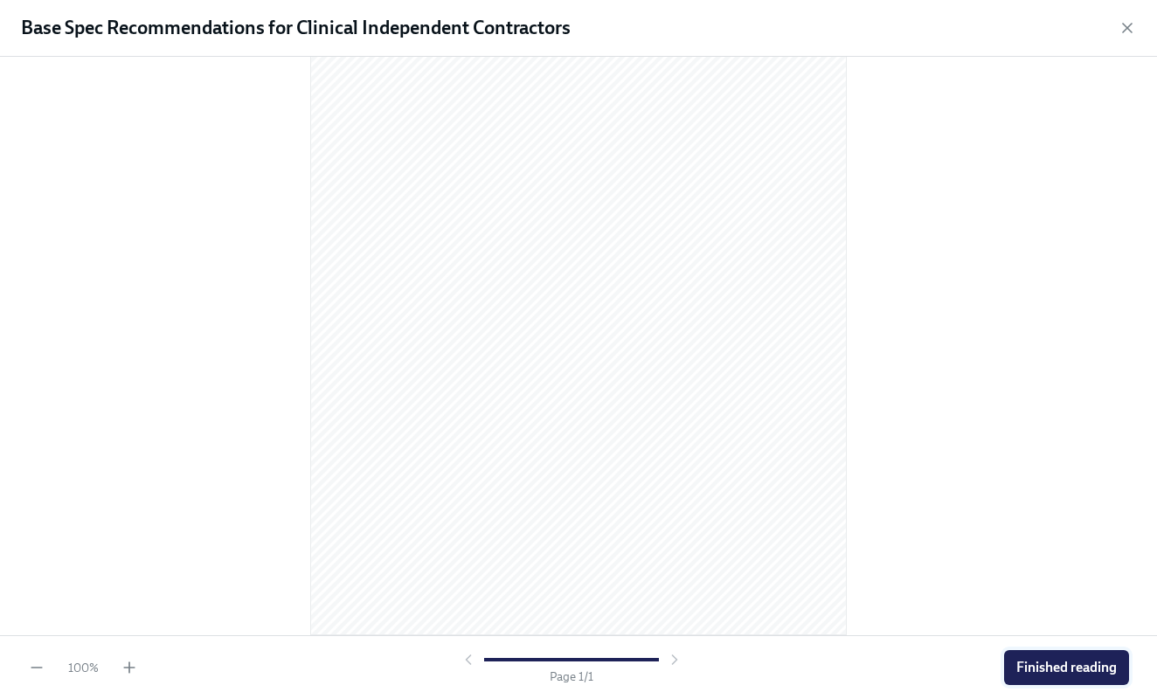
click at [1062, 666] on span "Finished reading" at bounding box center [1066, 667] width 100 height 17
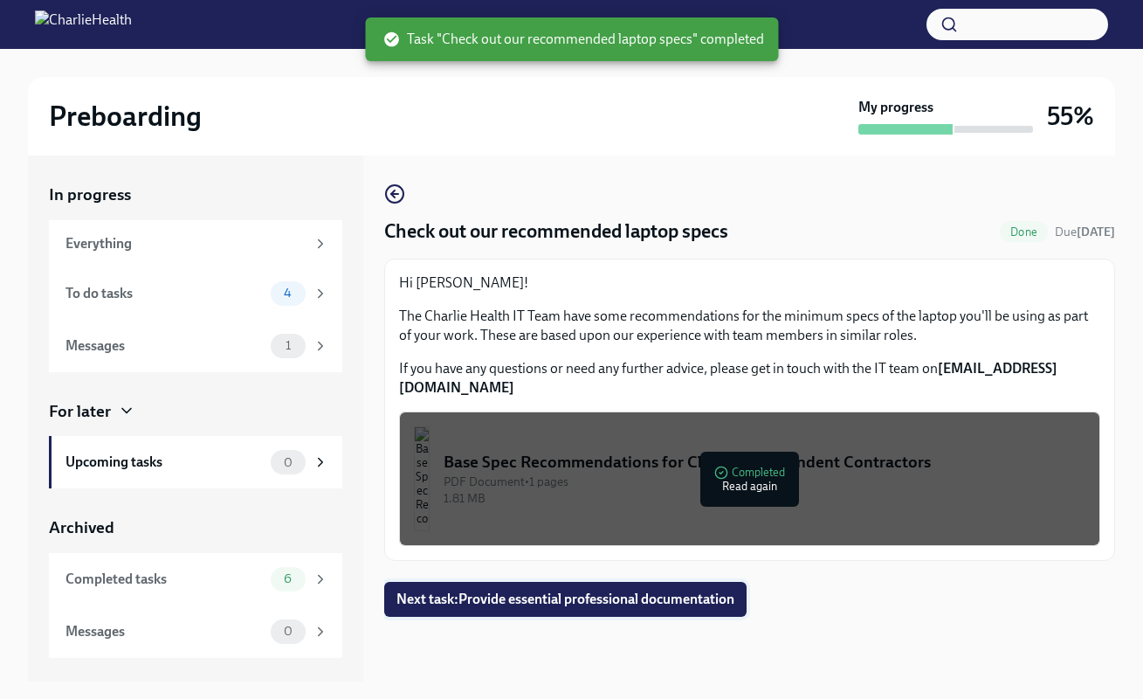
click at [573, 590] on span "Next task : Provide essential professional documentation" at bounding box center [566, 598] width 338 height 17
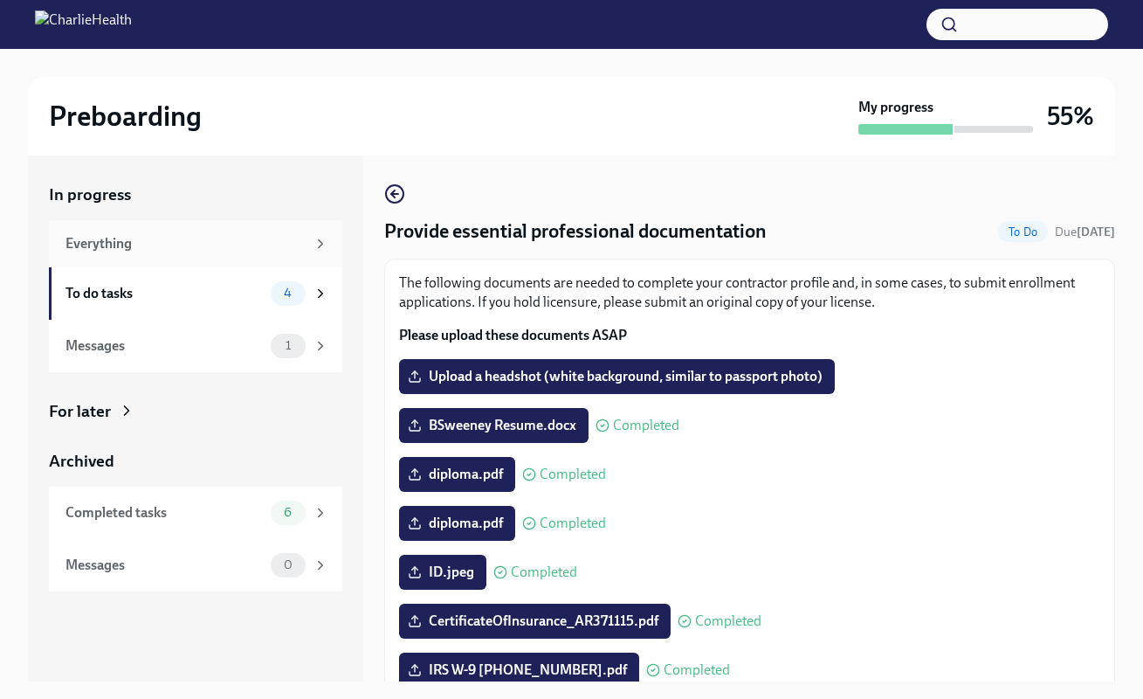
click at [106, 252] on div "Everything" at bounding box center [195, 243] width 293 height 47
